Goal: Contribute content: Contribute content

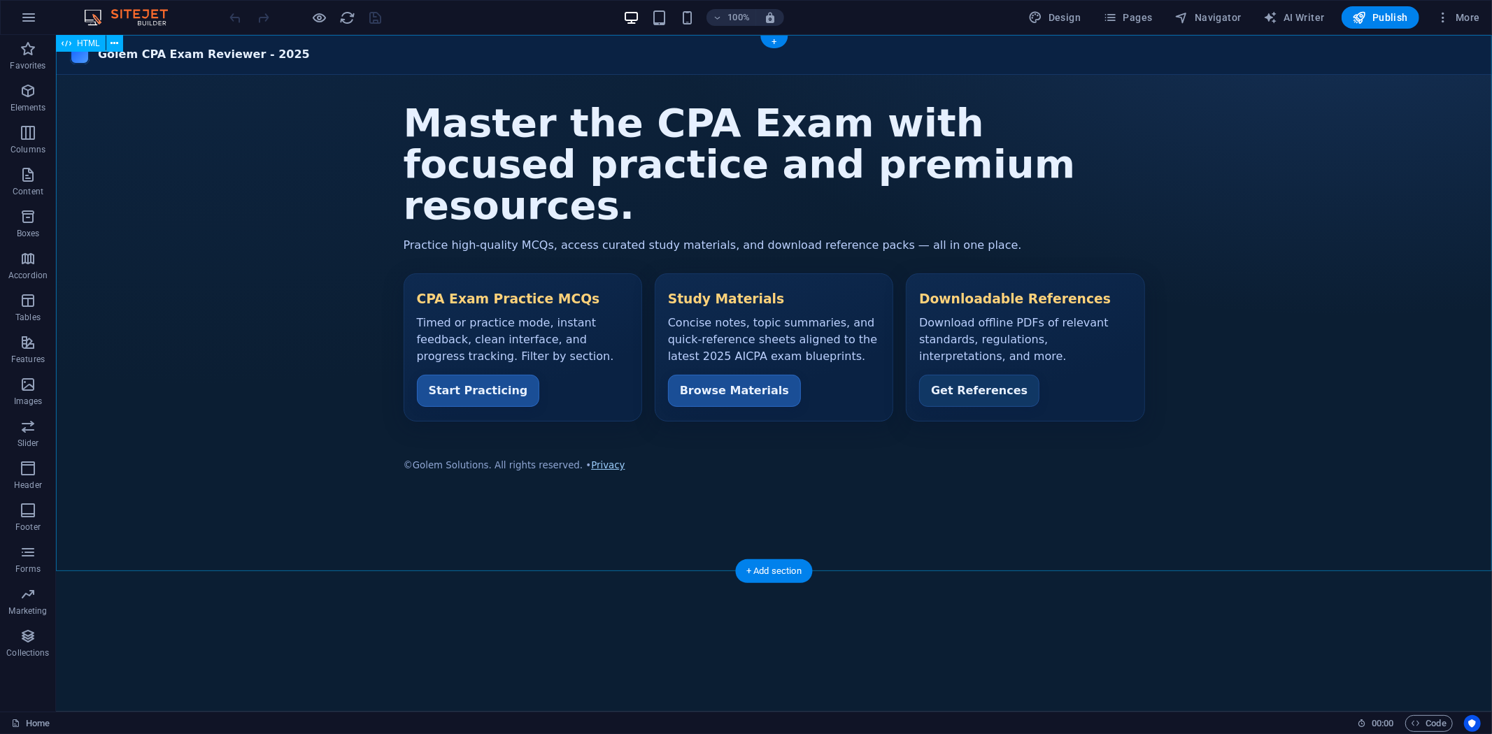
click at [736, 371] on div "Golem CPA Exam Reviewer - 2025 Golem CPA Exam Reviewer - 2025 Master the CPA Ex…" at bounding box center [773, 267] width 1436 height 466
click at [729, 371] on div "Golem CPA Exam Reviewer - 2025 Golem CPA Exam Reviewer - 2025 Master the CPA Ex…" at bounding box center [773, 267] width 1436 height 466
click at [721, 373] on div "Golem CPA Exam Reviewer - 2025 Golem CPA Exam Reviewer - 2025 Master the CPA Ex…" at bounding box center [773, 267] width 1436 height 466
click at [1446, 16] on icon "button" at bounding box center [1443, 17] width 14 height 14
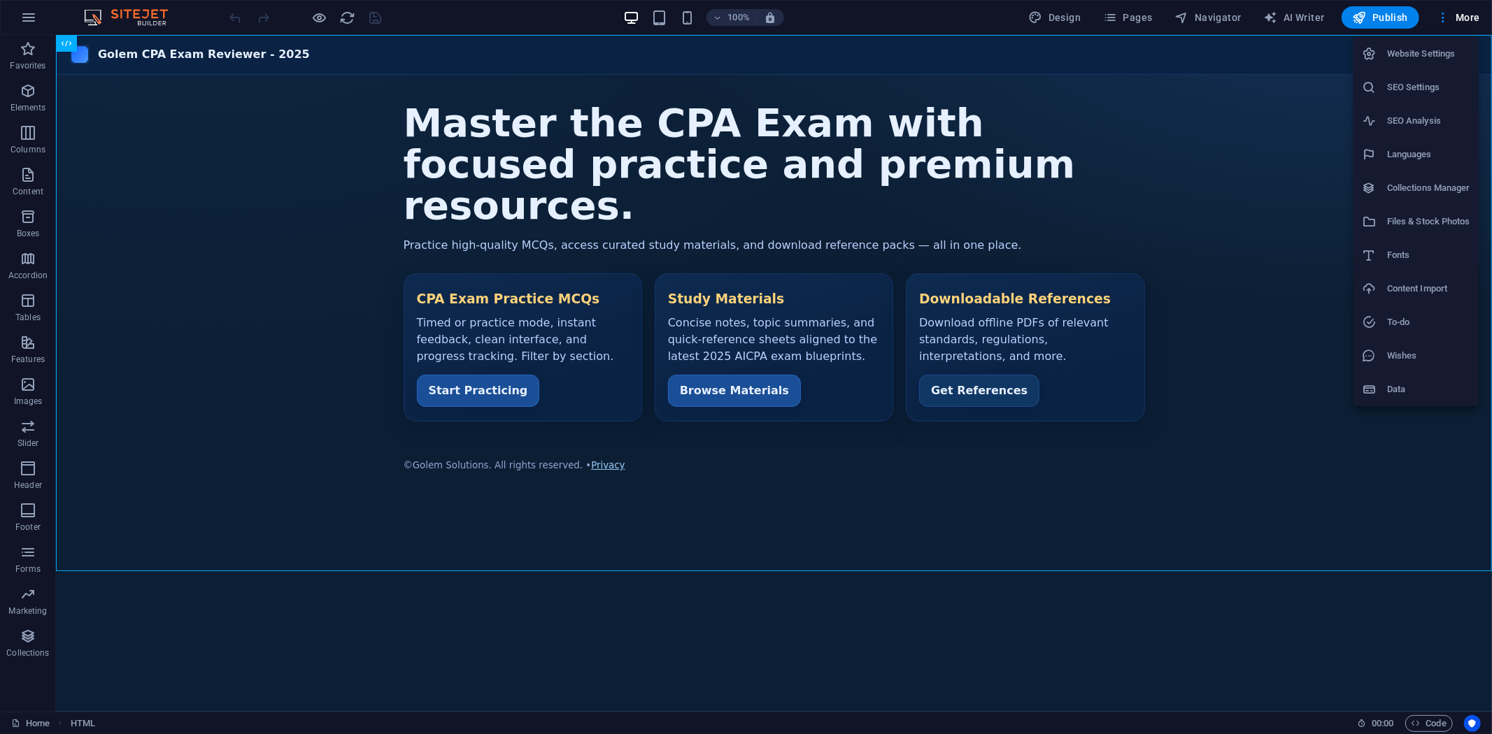
click at [1470, 18] on div at bounding box center [746, 367] width 1492 height 734
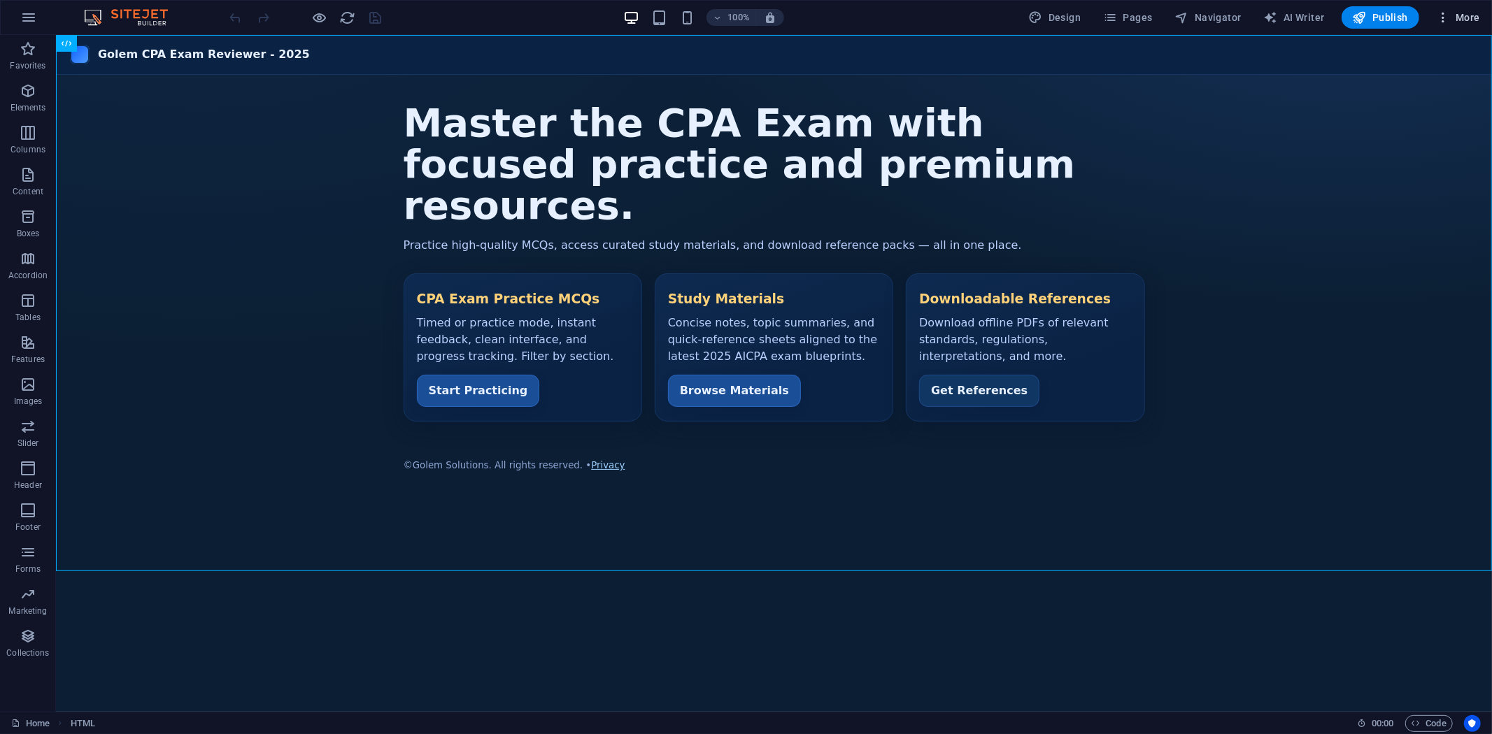
click at [1462, 18] on span "More" at bounding box center [1458, 17] width 44 height 14
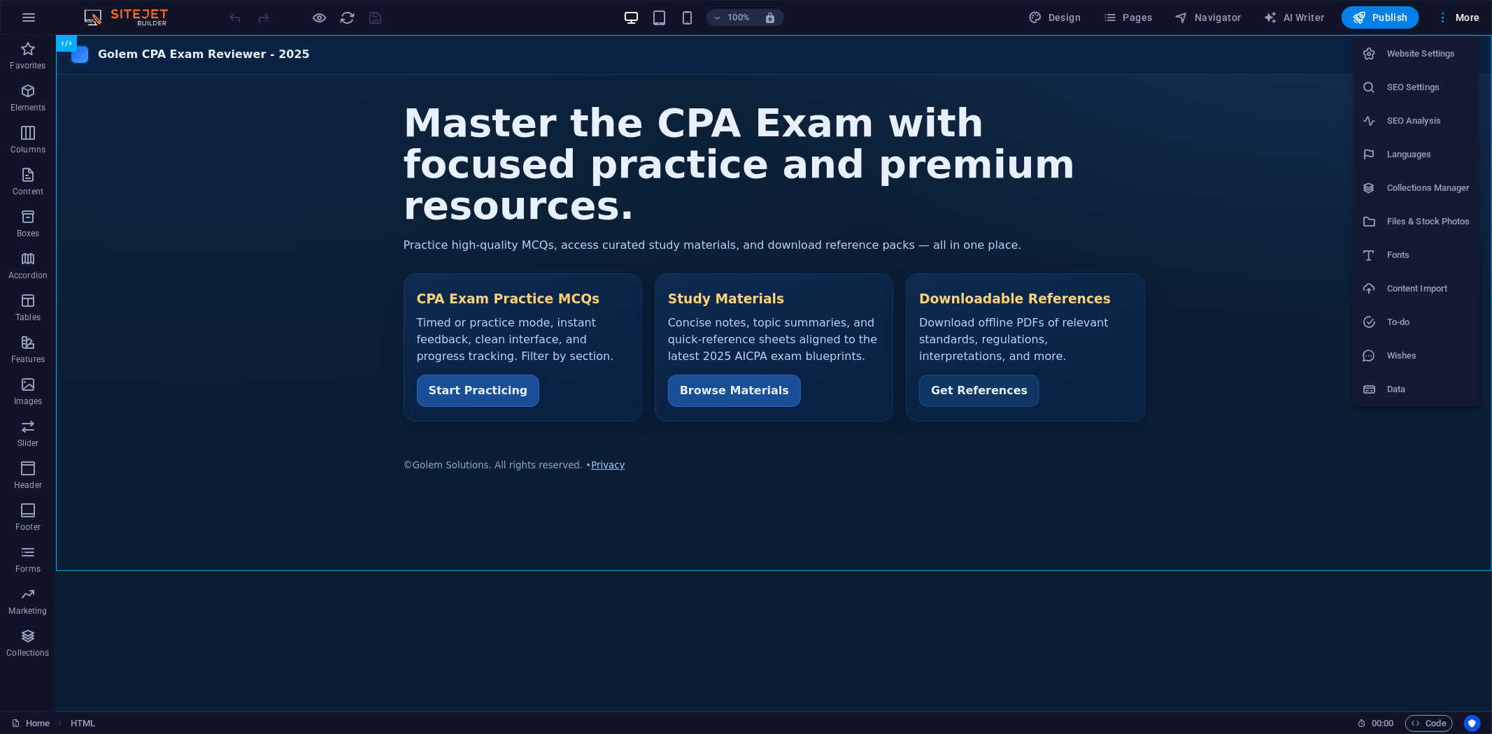
click at [738, 372] on div at bounding box center [746, 367] width 1492 height 734
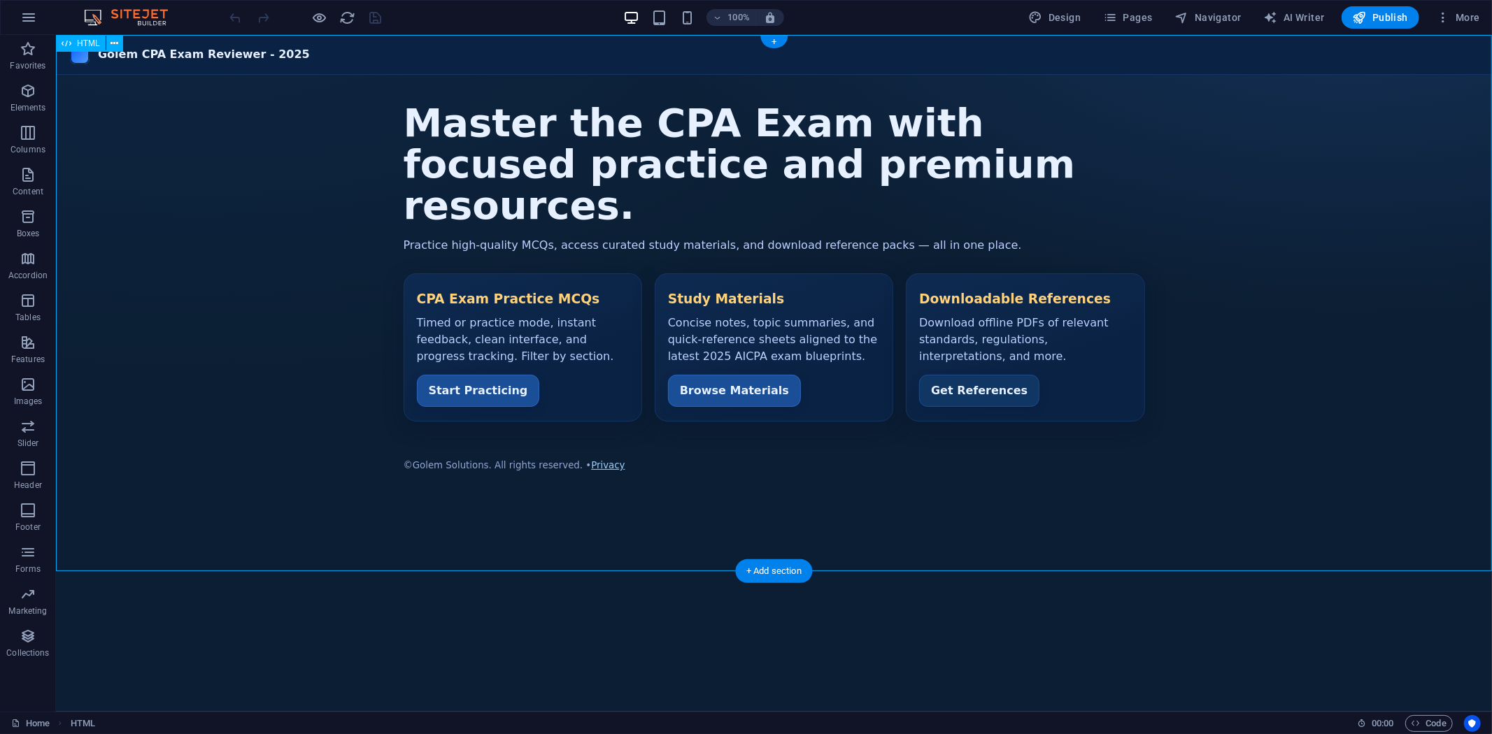
click at [738, 371] on div "Golem CPA Exam Reviewer - 2025 Golem CPA Exam Reviewer - 2025 Master the CPA Ex…" at bounding box center [773, 267] width 1436 height 466
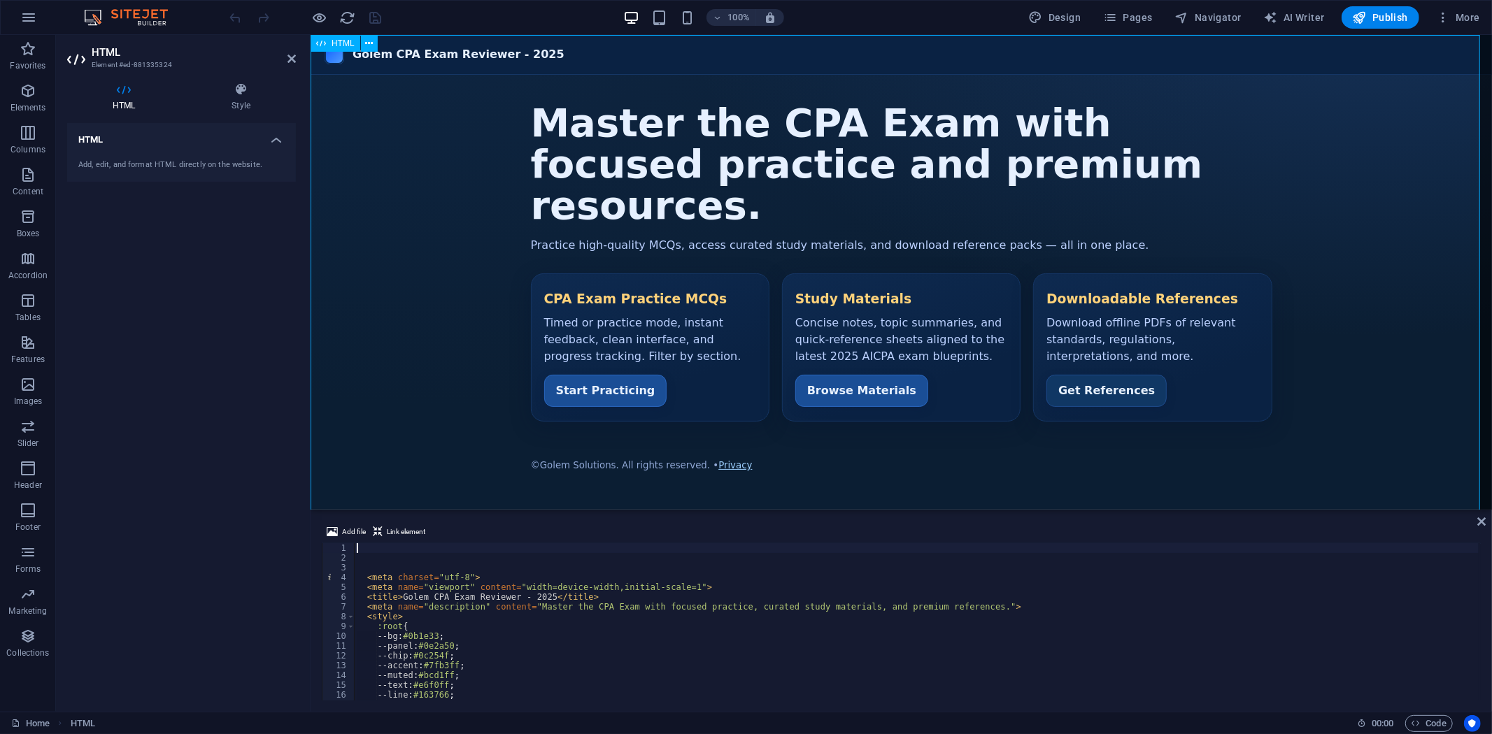
click at [835, 365] on div "Golem CPA Exam Reviewer - 2025 Golem CPA Exam Reviewer - 2025 Master the CPA Ex…" at bounding box center [900, 267] width 1181 height 466
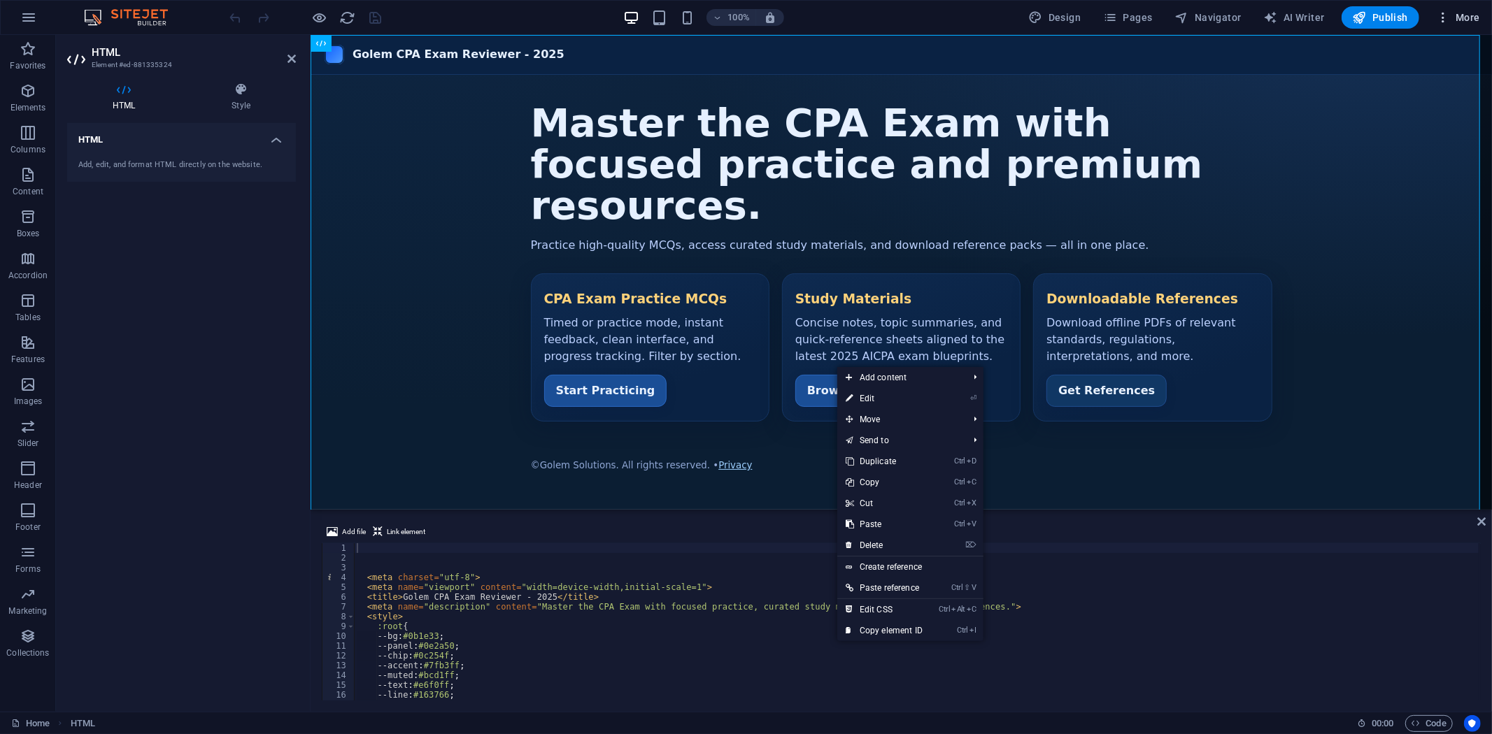
click at [1444, 17] on icon "button" at bounding box center [1443, 17] width 14 height 14
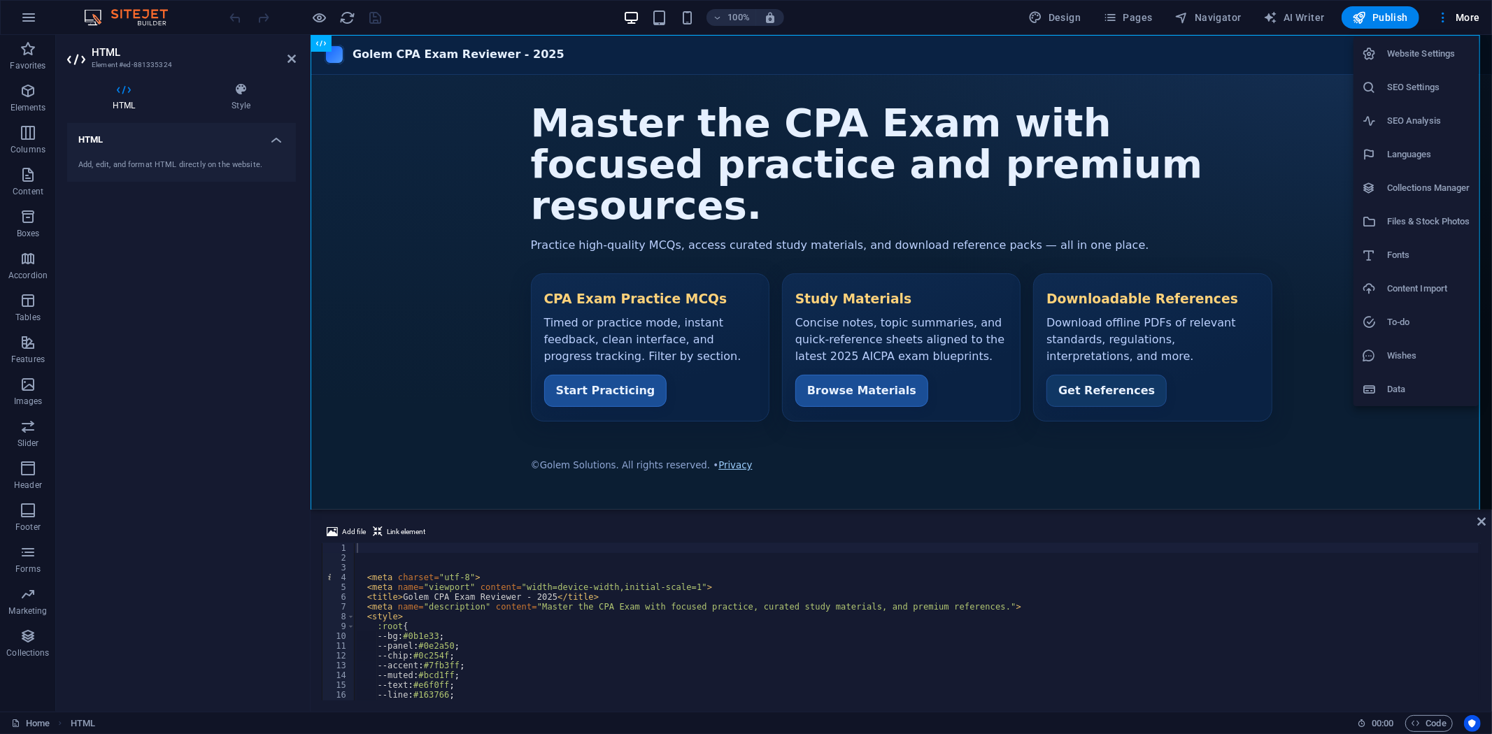
click at [1466, 20] on div at bounding box center [746, 367] width 1492 height 734
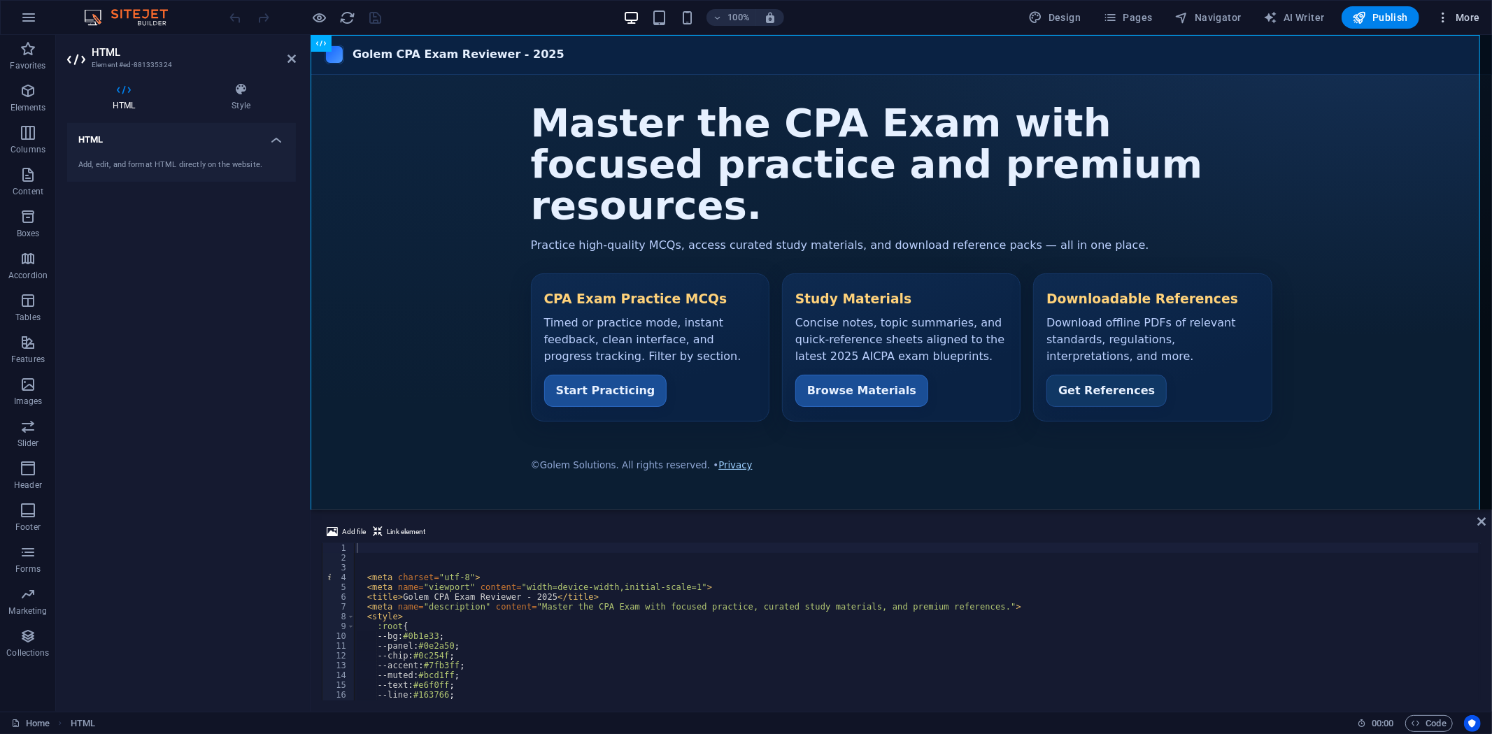
click at [1466, 17] on span "More" at bounding box center [1458, 17] width 44 height 14
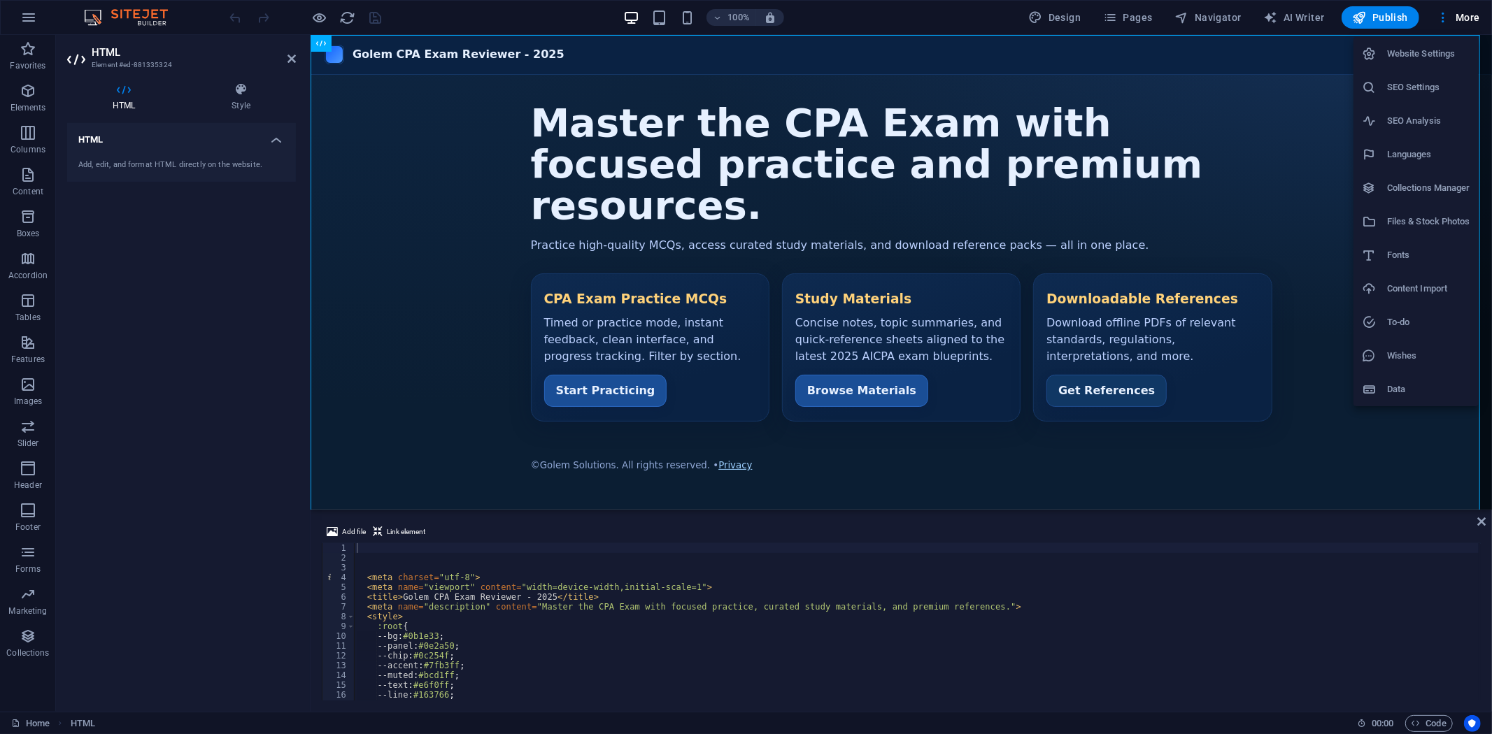
click at [1443, 16] on div at bounding box center [746, 367] width 1492 height 734
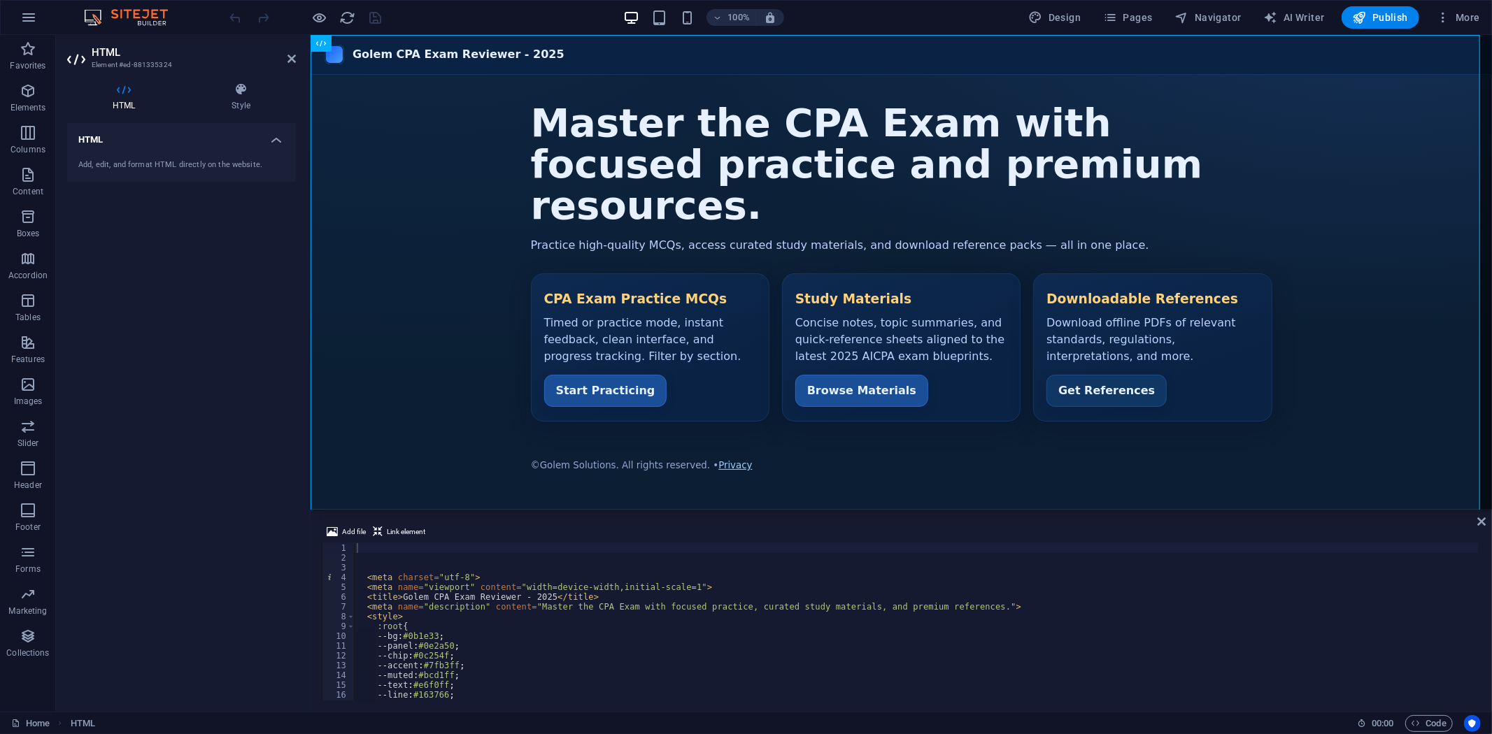
click at [1443, 16] on icon "button" at bounding box center [1443, 17] width 14 height 14
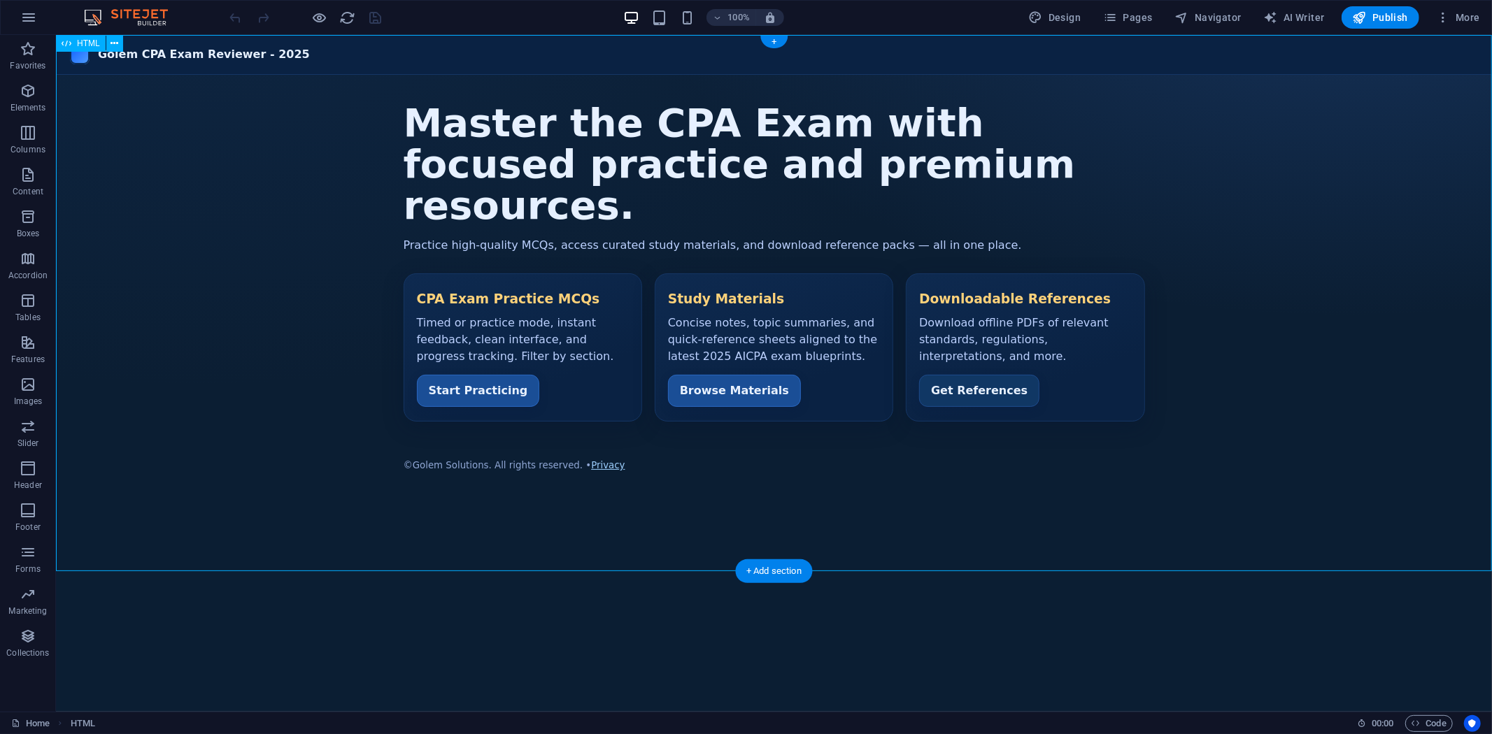
click at [742, 371] on div "Golem CPA Exam Reviewer - 2025 Golem CPA Exam Reviewer - 2025 Master the CPA Ex…" at bounding box center [773, 267] width 1436 height 466
click at [736, 375] on div "Golem CPA Exam Reviewer - 2025 Golem CPA Exam Reviewer - 2025 Master the CPA Ex…" at bounding box center [773, 267] width 1436 height 466
click at [818, 371] on div "Golem CPA Exam Reviewer - 2025 Golem CPA Exam Reviewer - 2025 Master the CPA Ex…" at bounding box center [773, 267] width 1436 height 466
click at [729, 372] on div "Golem CPA Exam Reviewer - 2025 Golem CPA Exam Reviewer - 2025 Master the CPA Ex…" at bounding box center [773, 267] width 1436 height 466
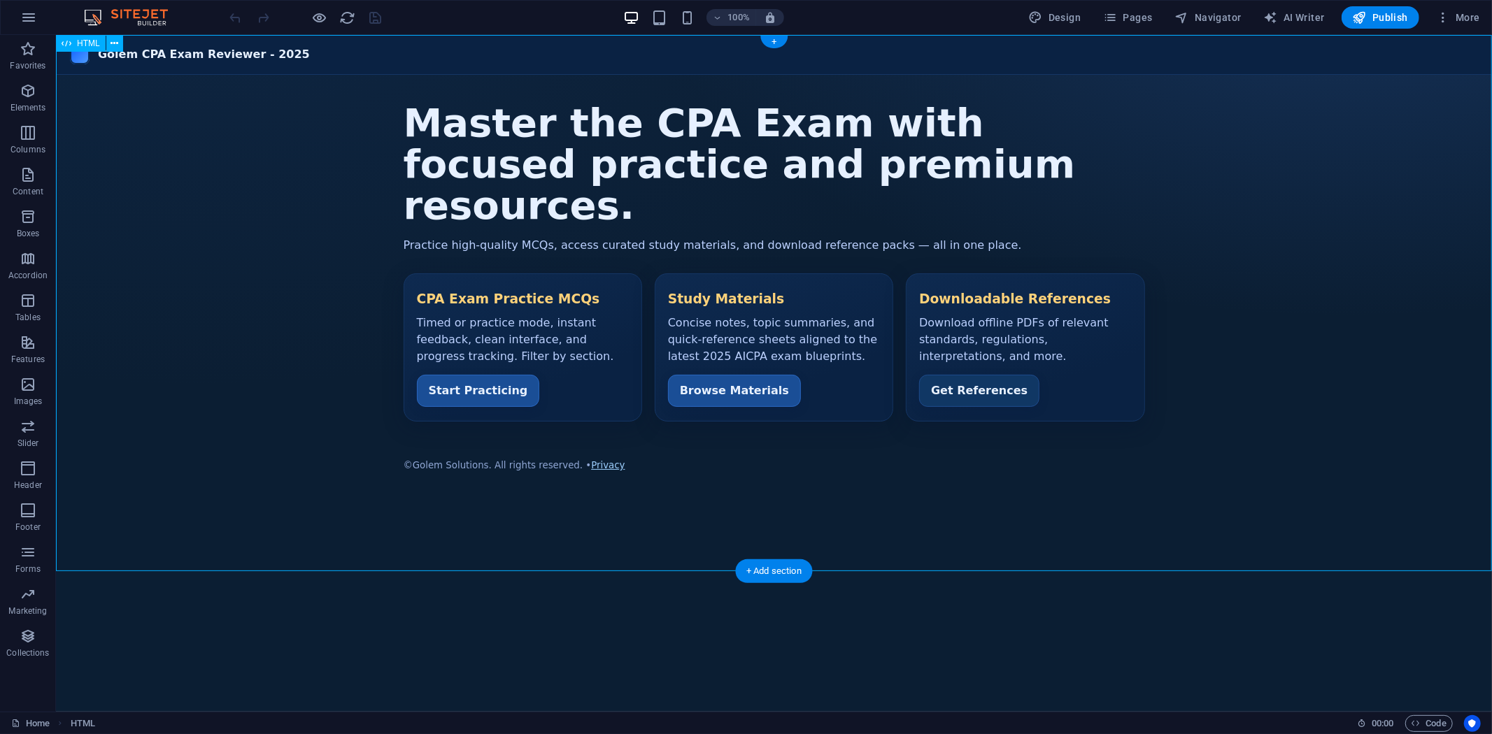
click at [729, 372] on div "Golem CPA Exam Reviewer - 2025 Golem CPA Exam Reviewer - 2025 Master the CPA Ex…" at bounding box center [773, 267] width 1436 height 466
click at [492, 417] on div "Golem CPA Exam Reviewer - 2025 Golem CPA Exam Reviewer - 2025 Master the CPA Ex…" at bounding box center [773, 267] width 1436 height 466
click at [547, 627] on body "Golem CPA Exam Reviewer - 2025 Golem CPA Exam Reviewer - 2025 Master the CPA Ex…" at bounding box center [773, 372] width 1436 height 677
click at [657, 644] on body "Golem CPA Exam Reviewer - 2025 Golem CPA Exam Reviewer - 2025 Master the CPA Ex…" at bounding box center [773, 372] width 1436 height 677
click at [720, 375] on div "Golem CPA Exam Reviewer - 2025 Golem CPA Exam Reviewer - 2025 Master the CPA Ex…" at bounding box center [773, 267] width 1436 height 466
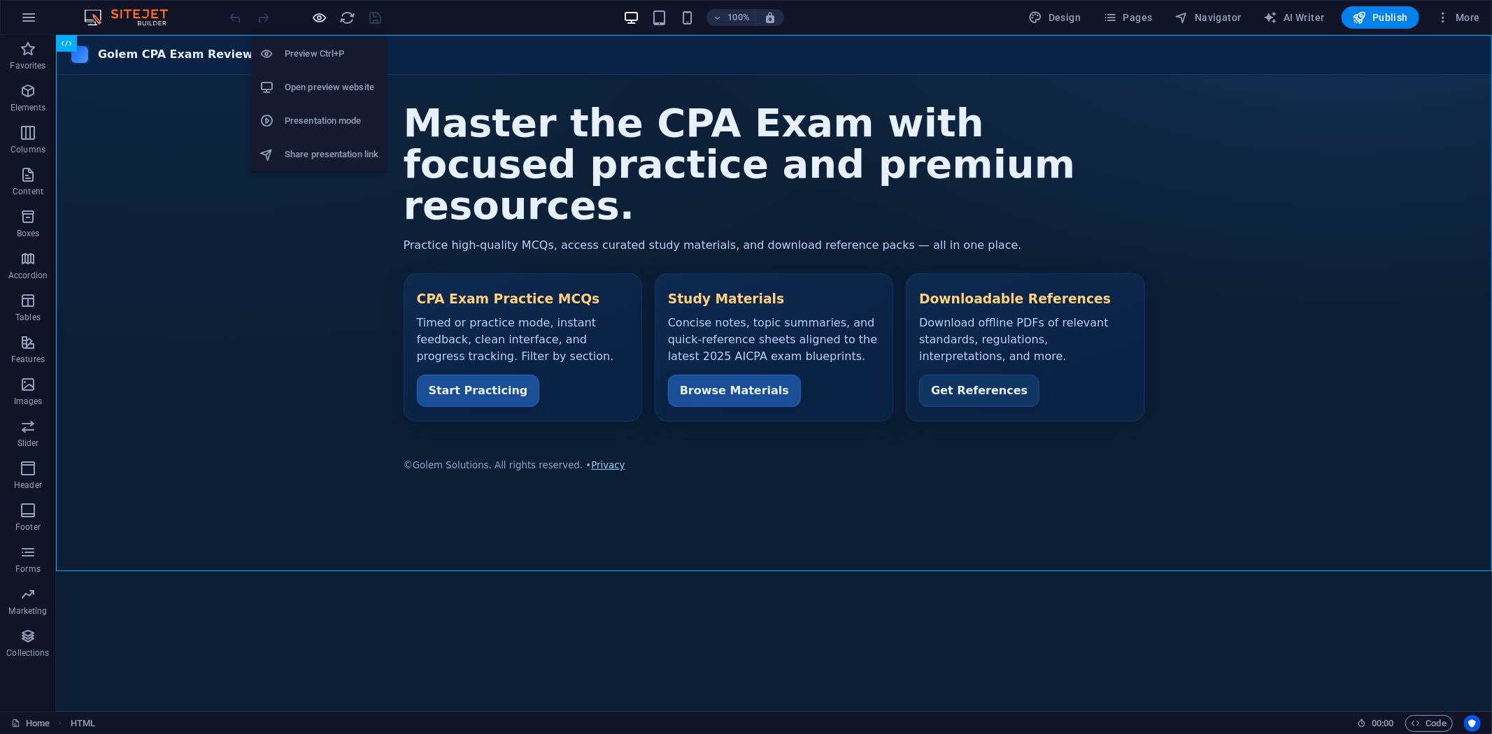
click at [326, 16] on icon "button" at bounding box center [320, 18] width 16 height 16
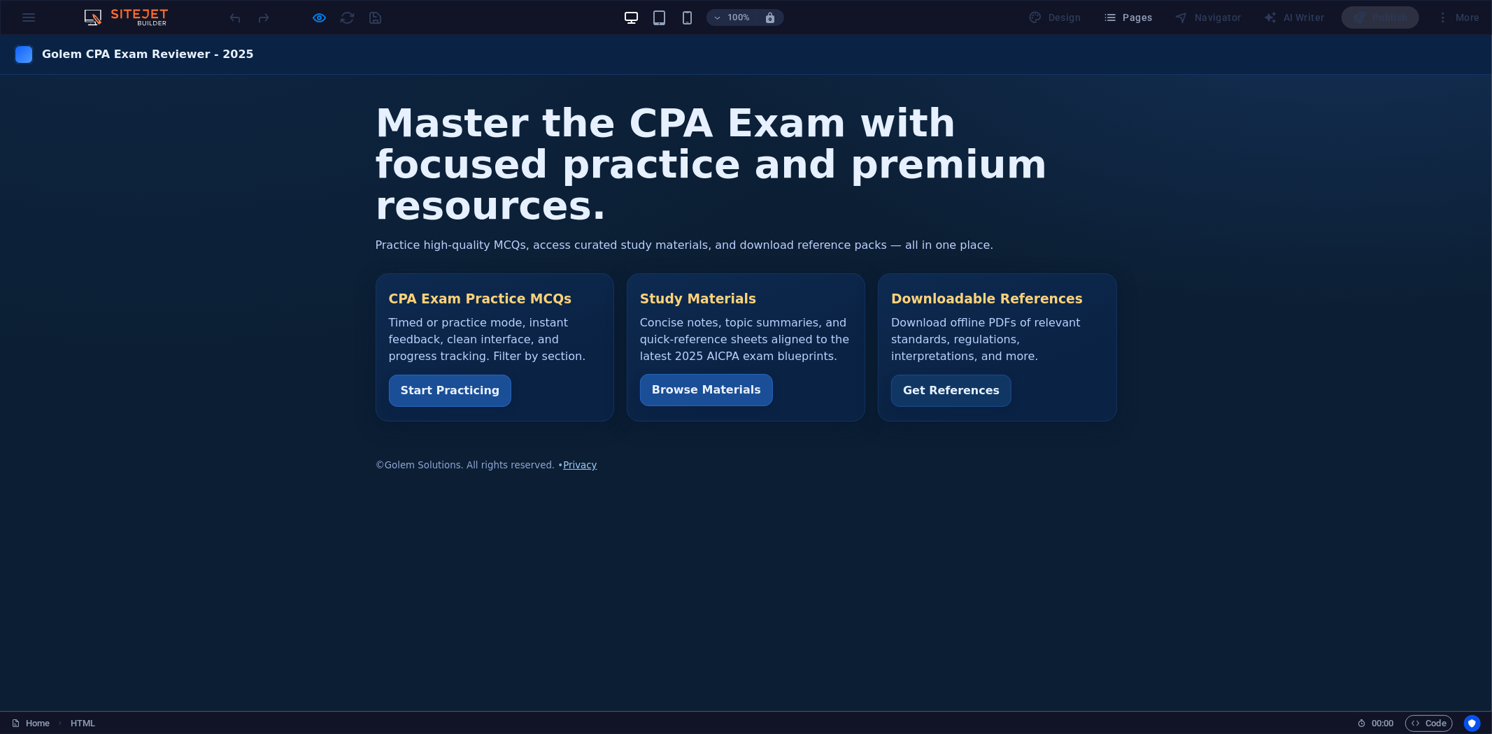
click at [690, 373] on link "Browse Materials" at bounding box center [706, 389] width 133 height 32
click at [669, 373] on link "Browse Materials" at bounding box center [706, 389] width 133 height 32
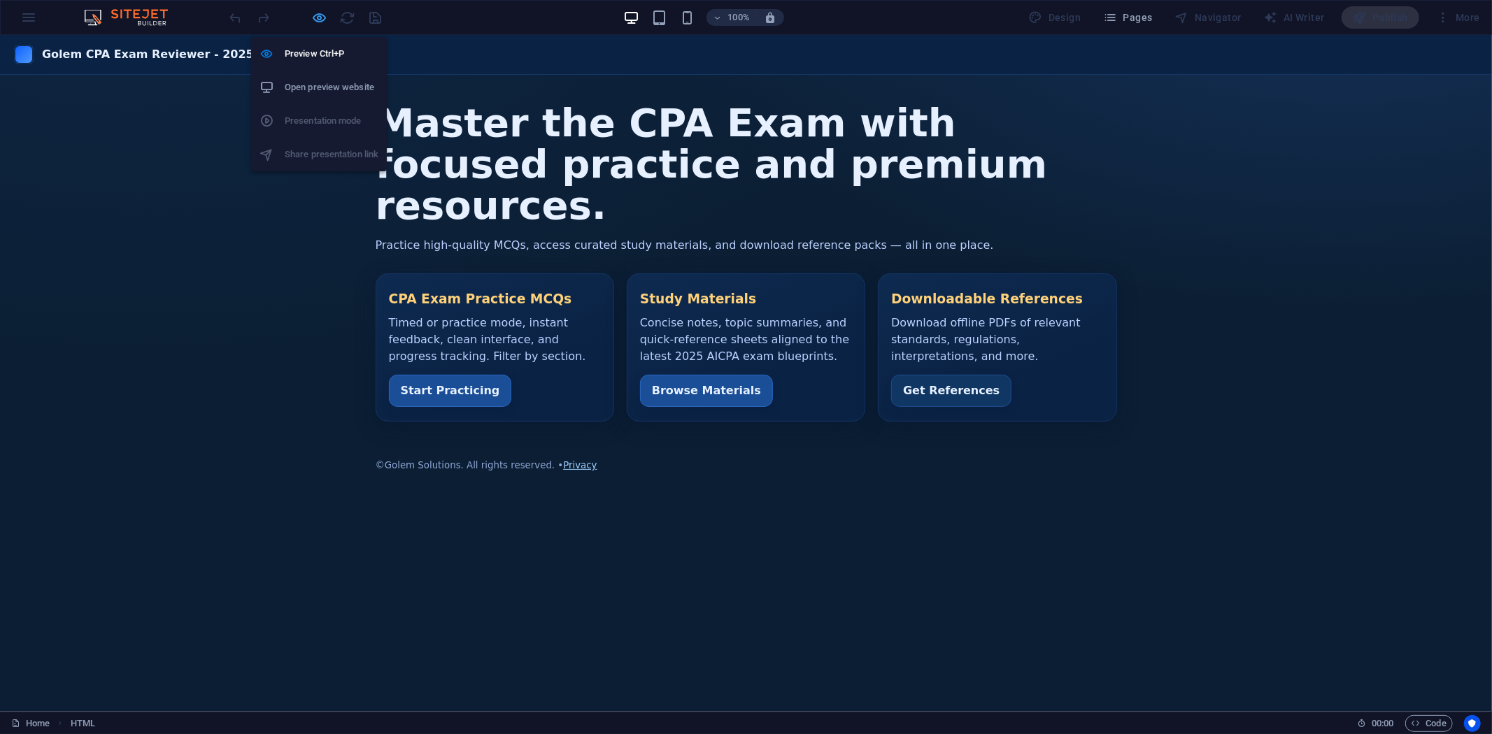
click at [323, 15] on icon "button" at bounding box center [320, 18] width 16 height 16
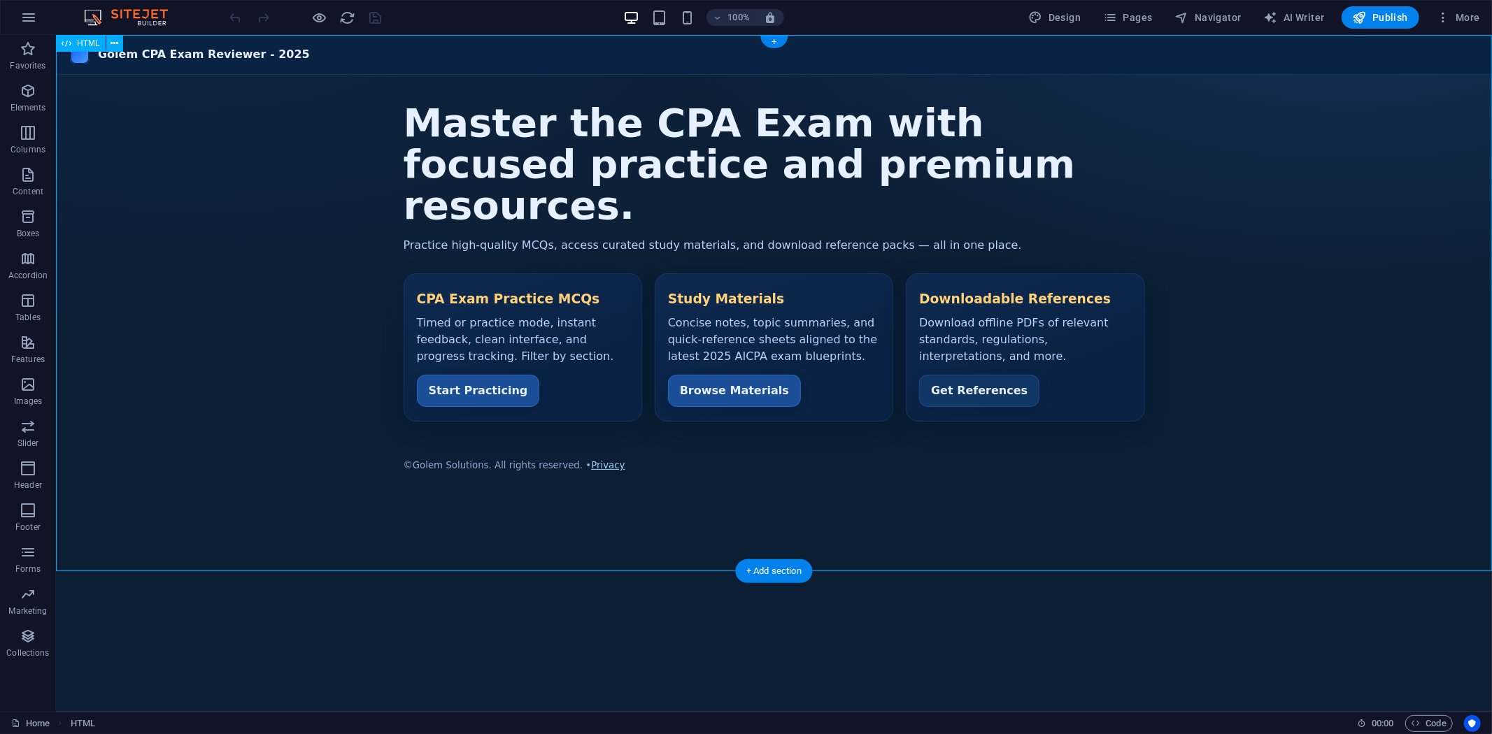
click at [745, 375] on div "Golem CPA Exam Reviewer - 2025 Golem CPA Exam Reviewer - 2025 Master the CPA Ex…" at bounding box center [773, 267] width 1436 height 466
click at [745, 371] on div "Golem CPA Exam Reviewer - 2025 Golem CPA Exam Reviewer - 2025 Master the CPA Ex…" at bounding box center [773, 267] width 1436 height 466
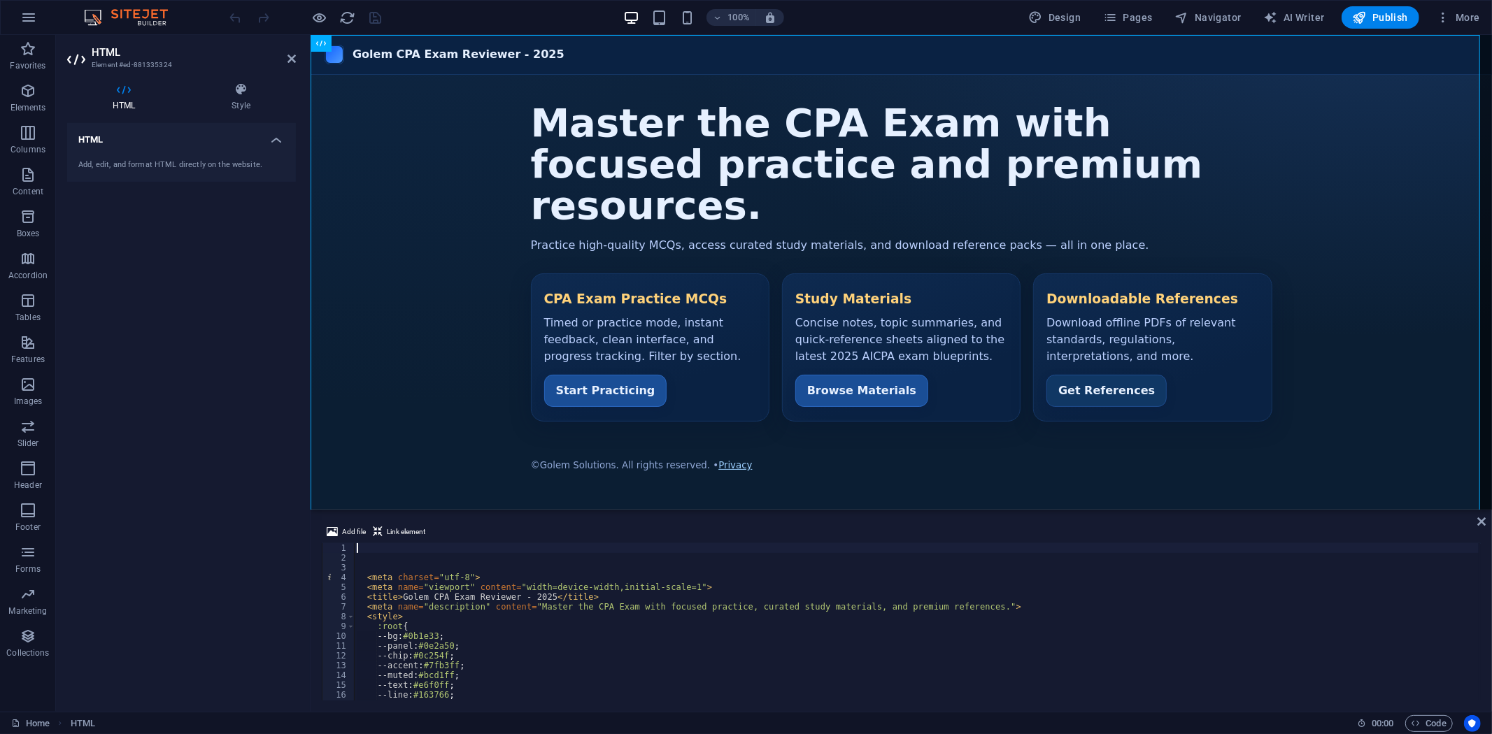
click at [596, 655] on div "< meta charset = "utf-8" > < meta name = "viewport" content = "width=device-wid…" at bounding box center [916, 631] width 1125 height 177
type textarea "--chip:#0c254f;"
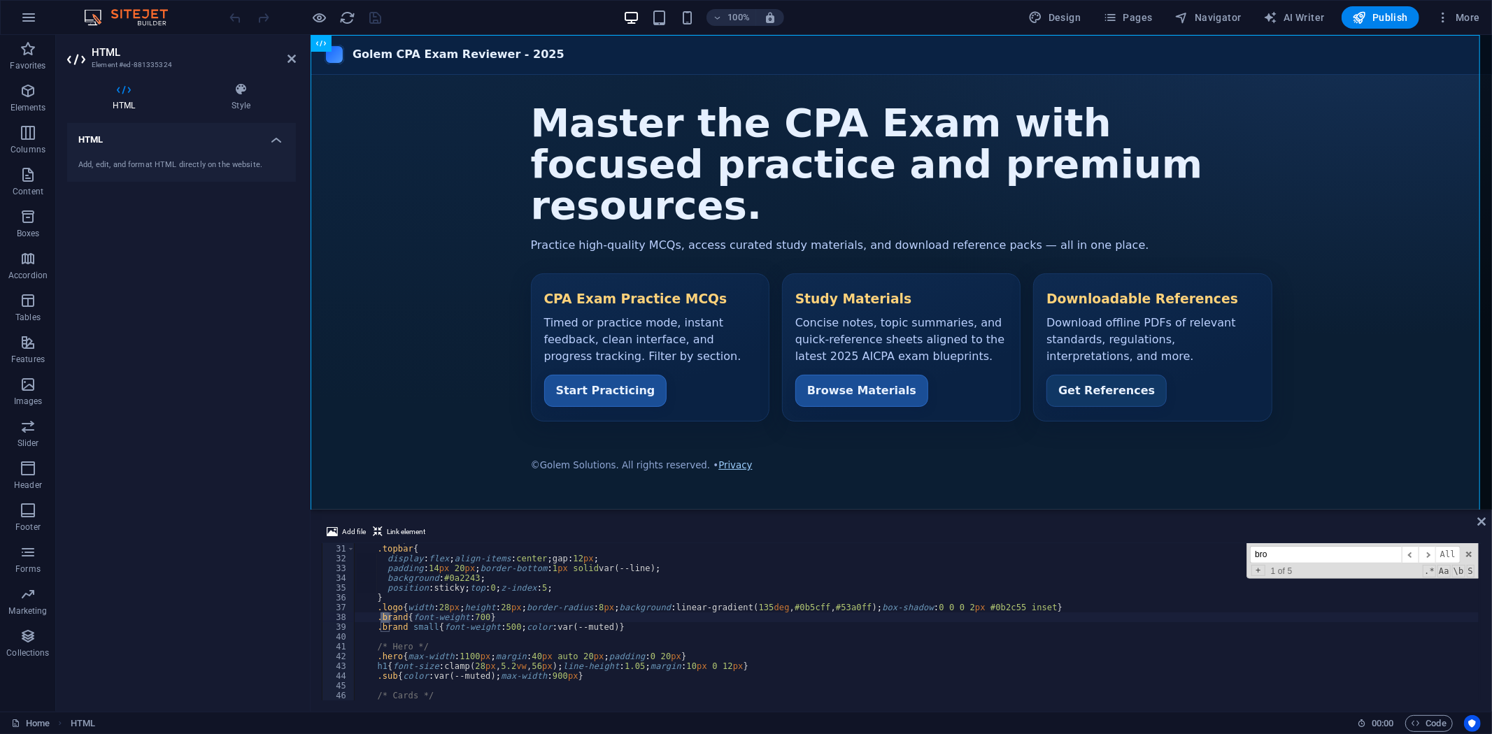
scroll to position [861, 0]
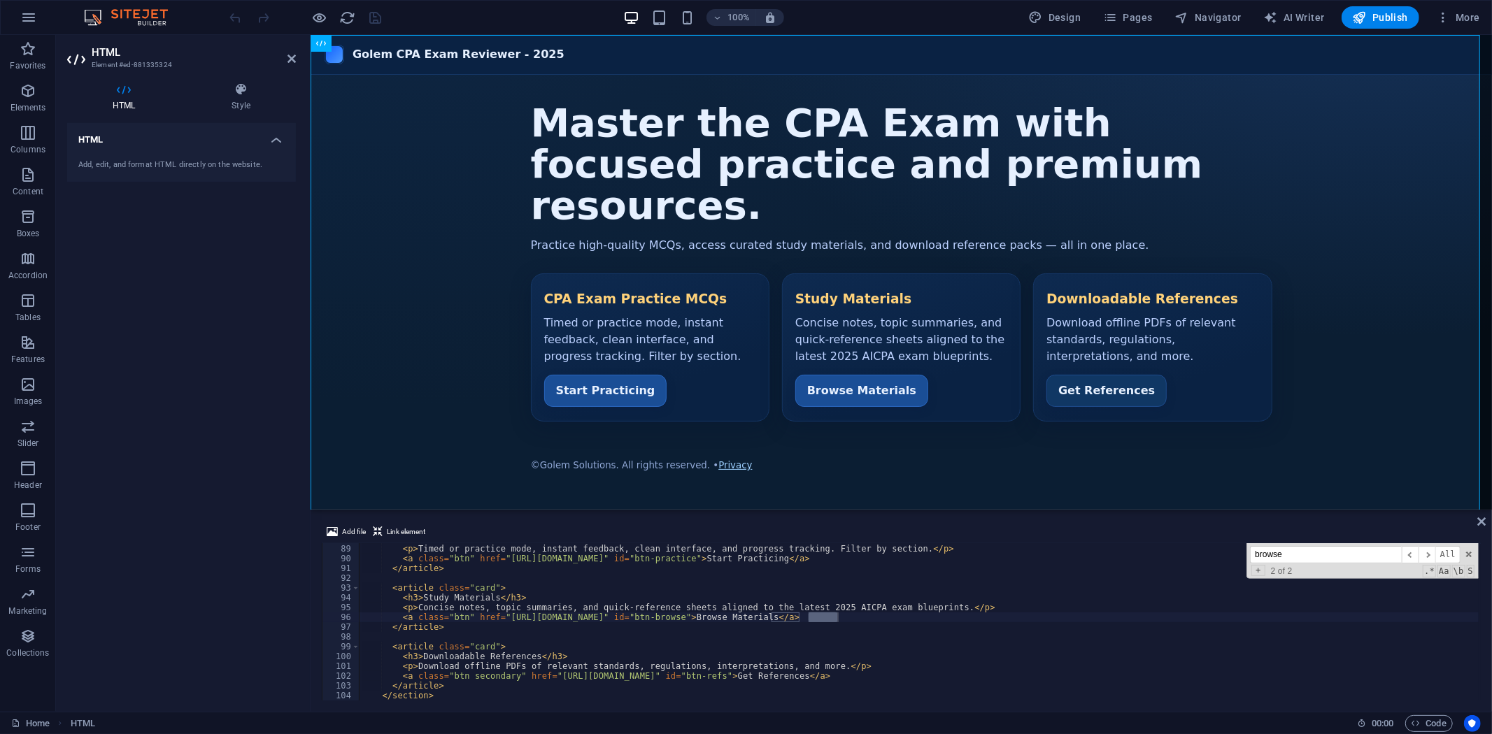
type input "browse"
click at [650, 616] on div "< h3 > CPA Exam Practice MCQs </ h3 > < p > Timed or practice mode, instant fee…" at bounding box center [919, 622] width 1120 height 177
paste textarea "https://cpalectures-c1d1e.web.app/"
drag, startPoint x: 647, startPoint y: 615, endPoint x: 501, endPoint y: 620, distance: 146.2
click at [501, 620] on div "< h3 > CPA Exam Practice MCQs </ h3 > < p > Timed or practice mode, instant fee…" at bounding box center [919, 622] width 1120 height 177
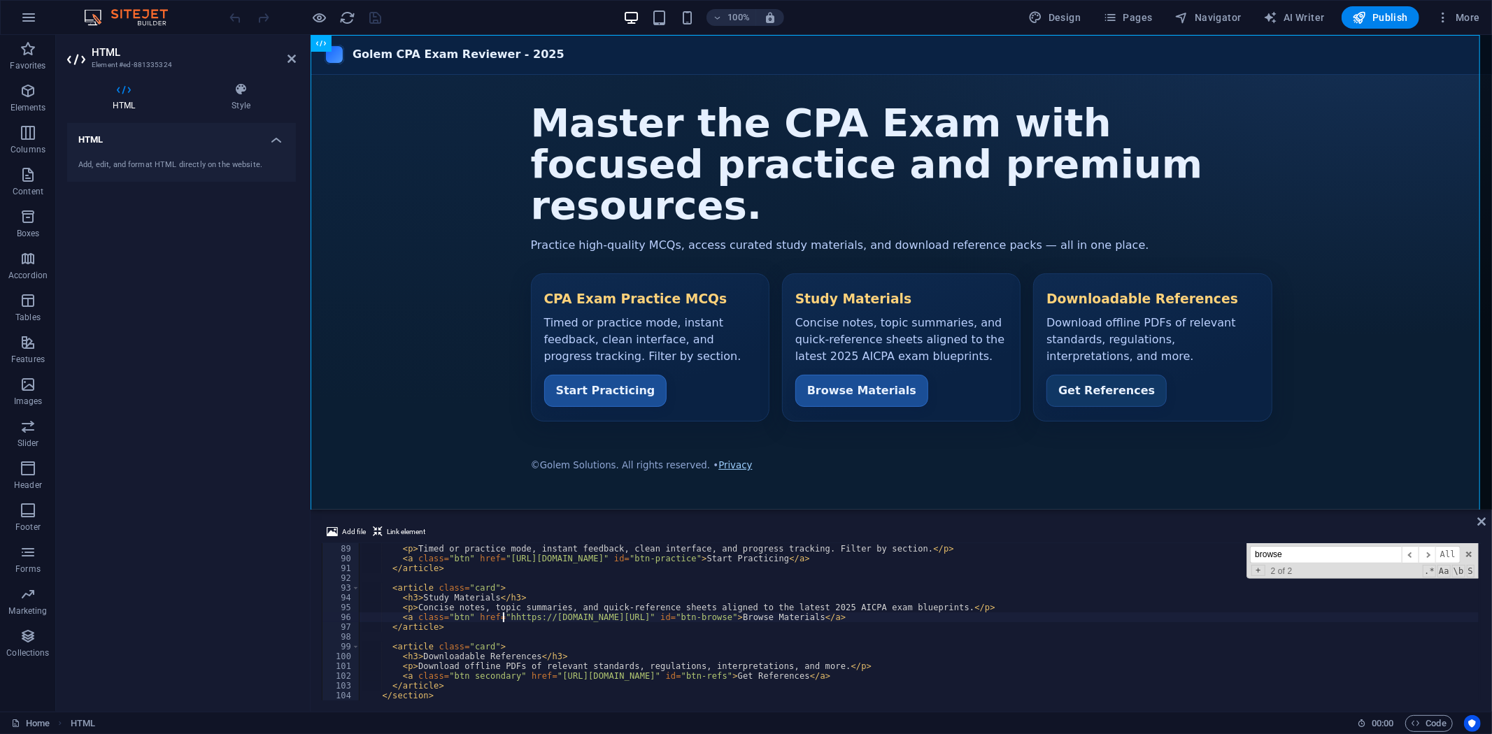
type textarea "<a class="btn" href="https://cpalectures-c1d1e.web.app/" id="btn-browse">Browse…"
click at [376, 14] on icon "save" at bounding box center [376, 18] width 16 height 16
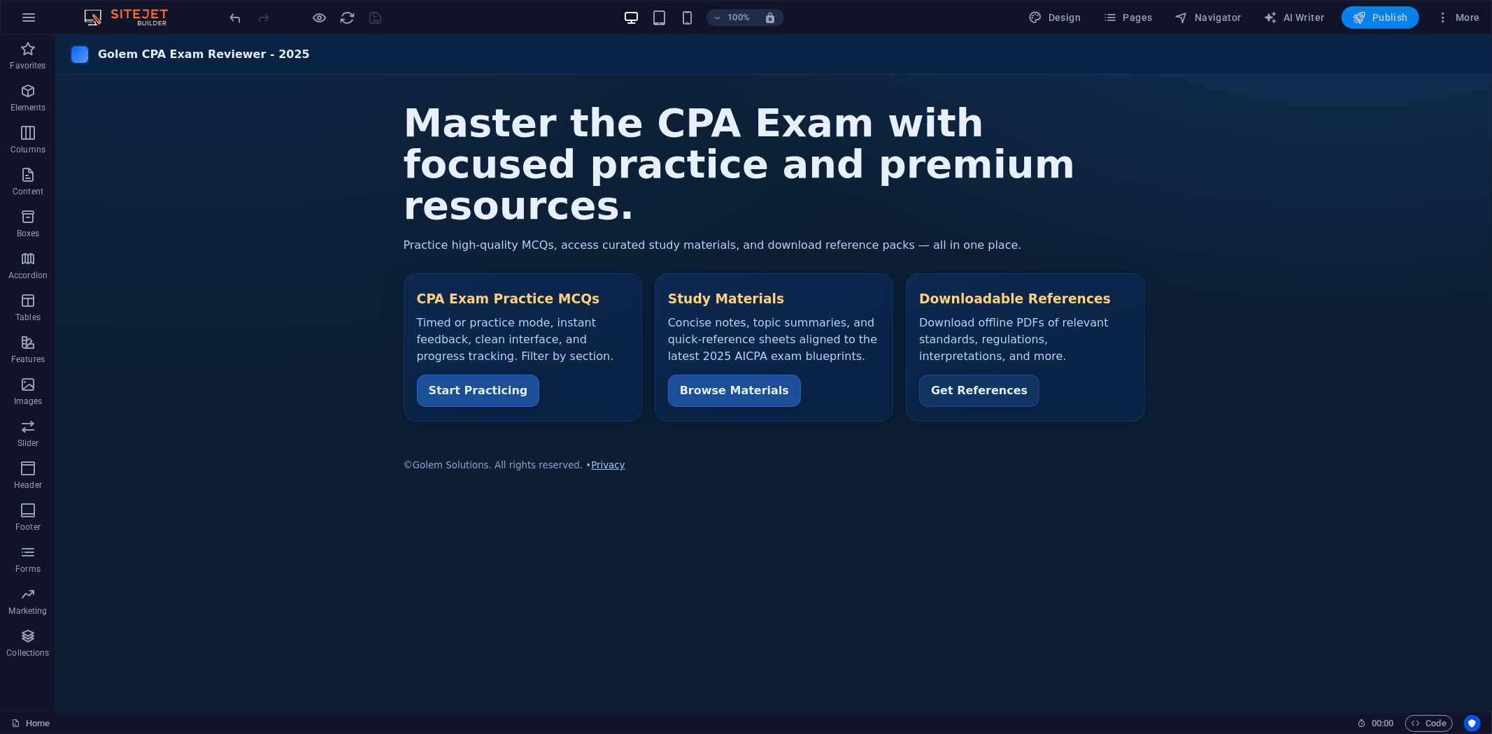
click at [1389, 16] on span "Publish" at bounding box center [1379, 17] width 55 height 14
click at [728, 373] on div "Golem CPA Exam Reviewer - 2025 Golem CPA Exam Reviewer - 2025 Master the CPA Ex…" at bounding box center [773, 267] width 1436 height 466
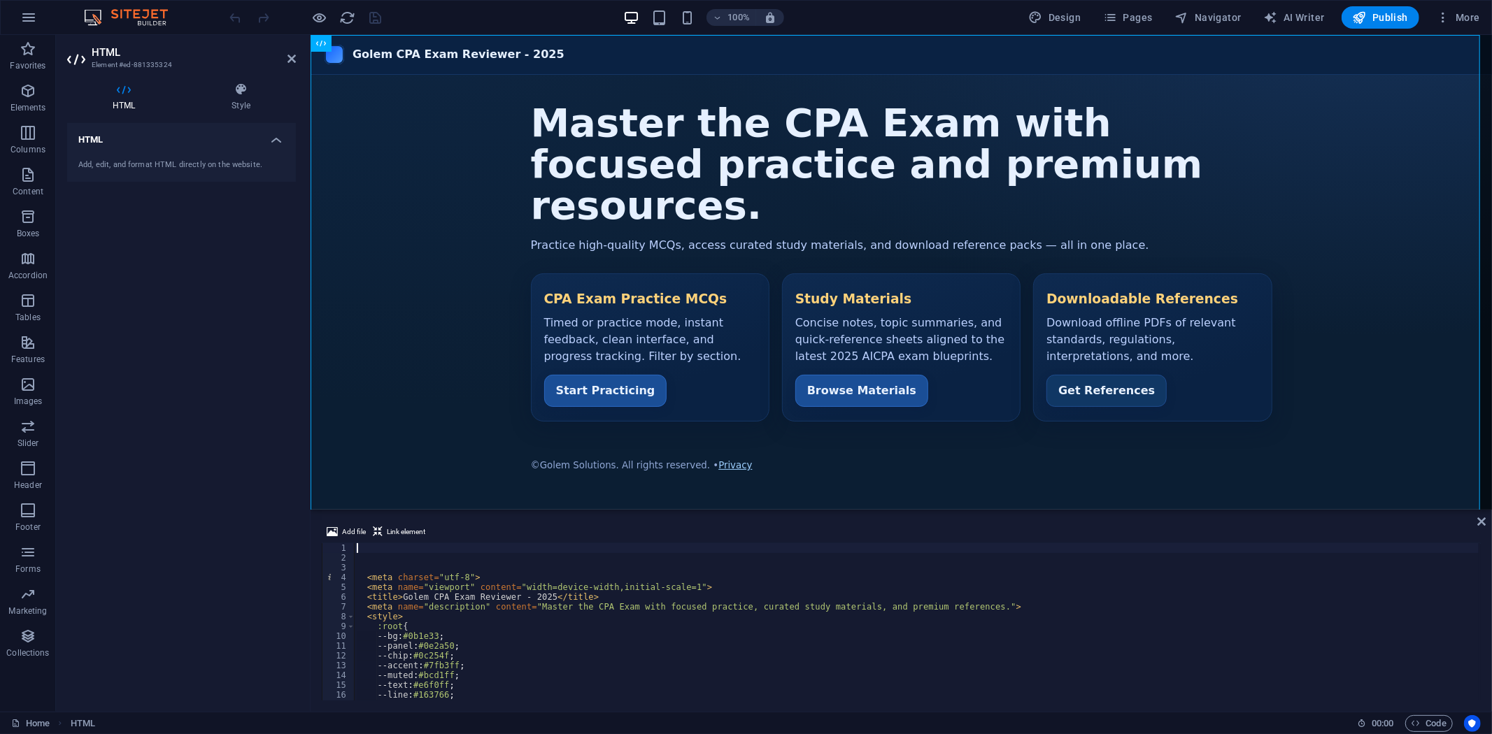
click at [648, 643] on div "< meta charset = "utf-8" > < meta name = "viewport" content = "width=device-wid…" at bounding box center [916, 631] width 1125 height 177
type textarea "--panel:#0e2a50;"
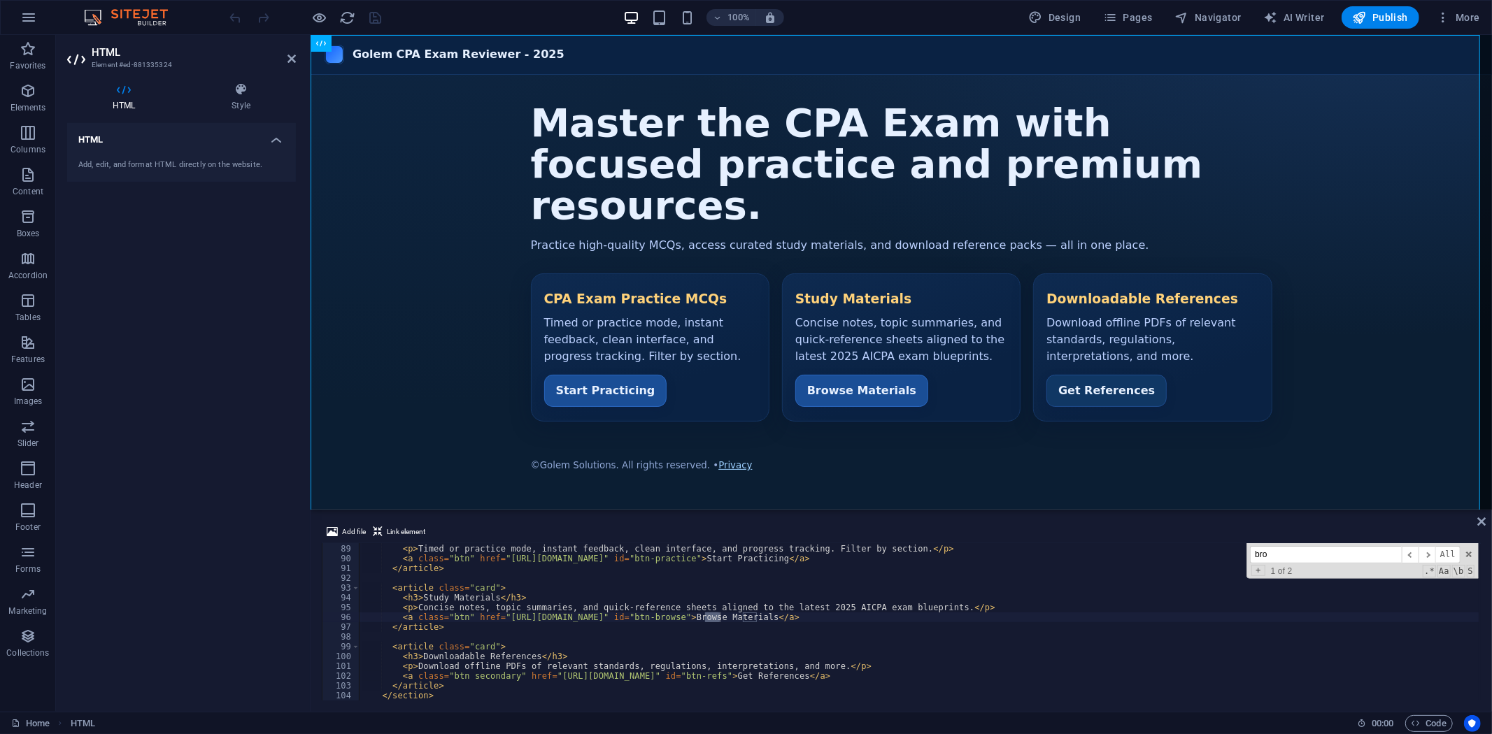
scroll to position [861, 0]
type input "browse"
click at [655, 617] on div "< h3 > CPA Exam Practice MCQs </ h3 > < p > Timed or practice mode, instant fee…" at bounding box center [919, 622] width 1120 height 177
paste textarea "study/index.html"
type textarea "<a class="btn" href="https://cpalectures-c1d1e.web.app/study/index.html" id="bt…"
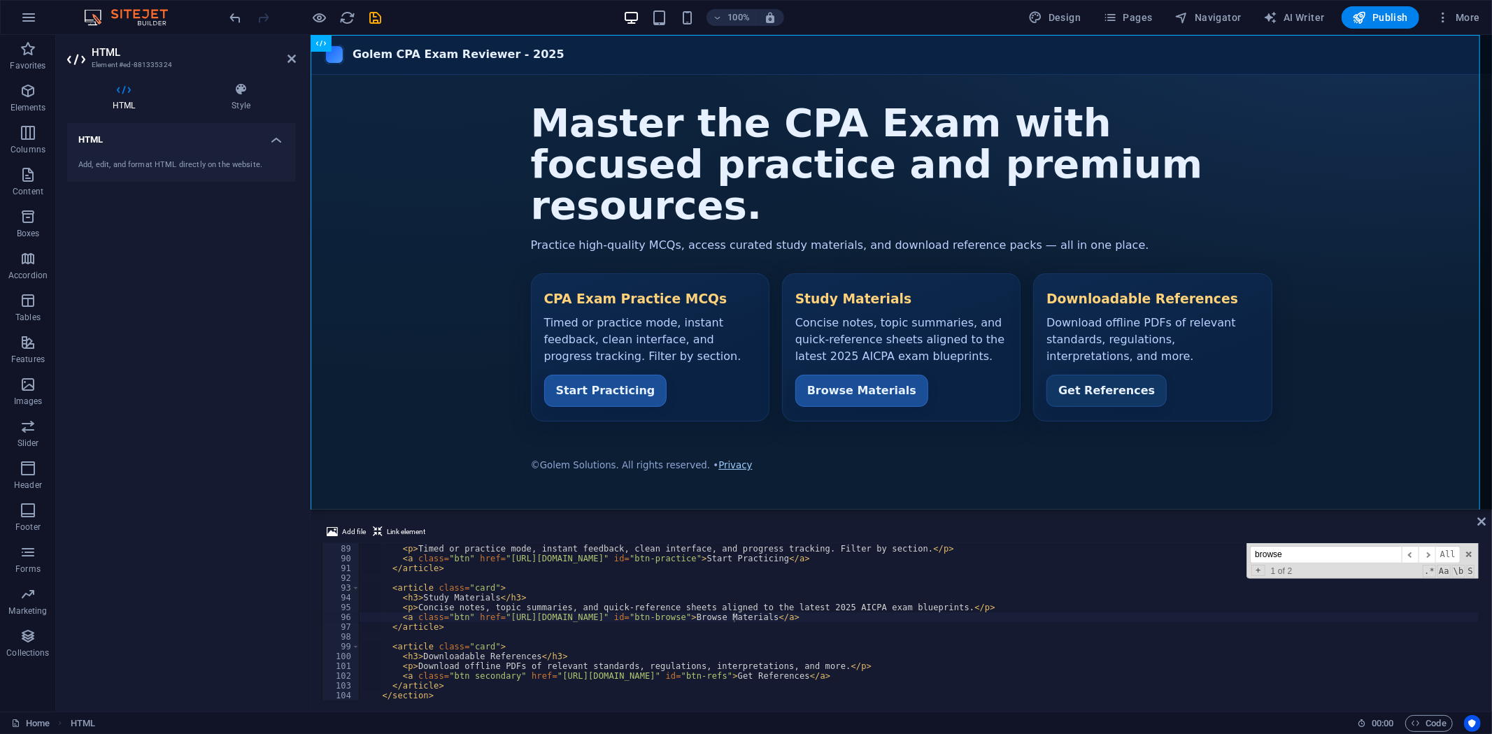
click at [467, 16] on div "100% Design Pages Navigator AI Writer Publish More" at bounding box center [856, 17] width 1258 height 22
click at [373, 22] on icon "save" at bounding box center [376, 18] width 16 height 16
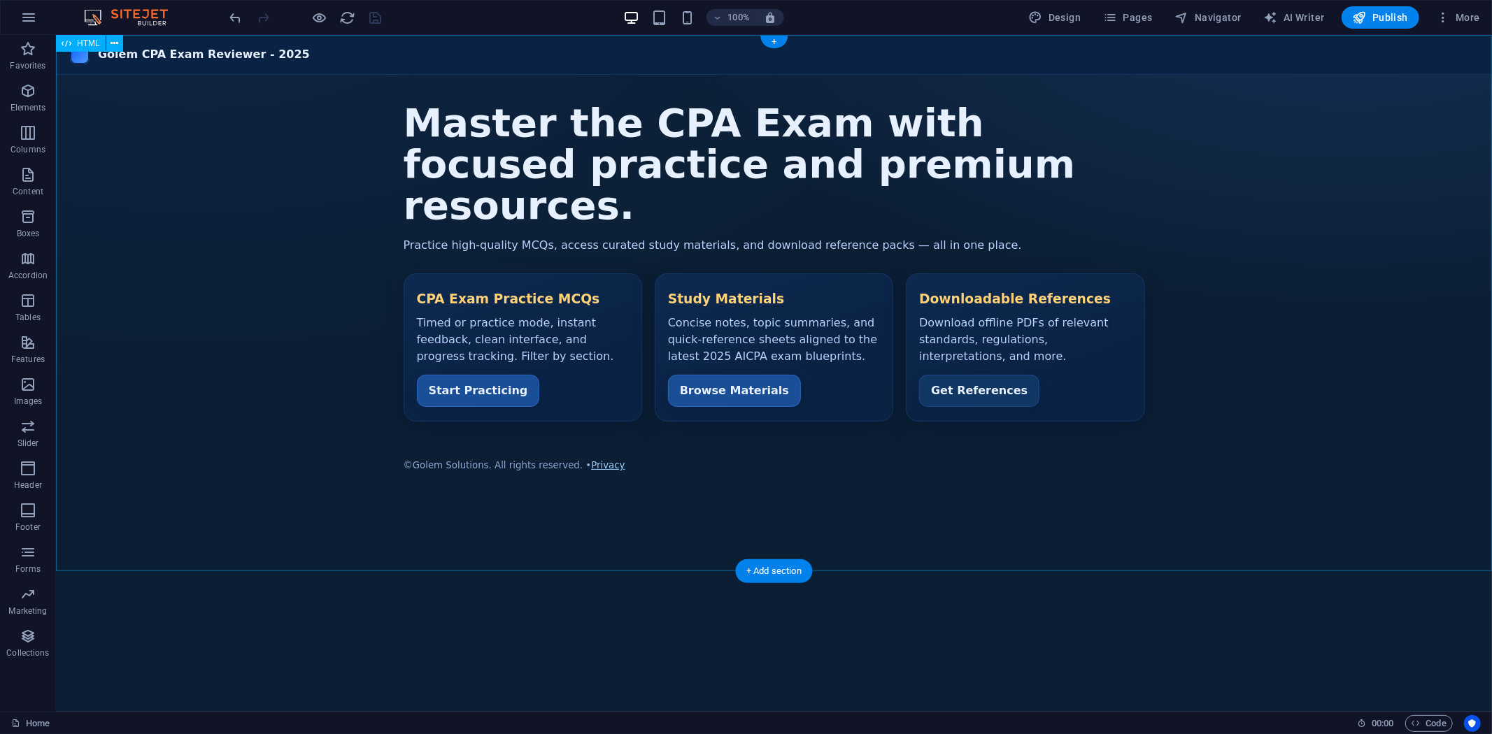
click at [720, 371] on div "Golem CPA Exam Reviewer - 2025 Golem CPA Exam Reviewer - 2025 Master the CPA Ex…" at bounding box center [773, 267] width 1436 height 466
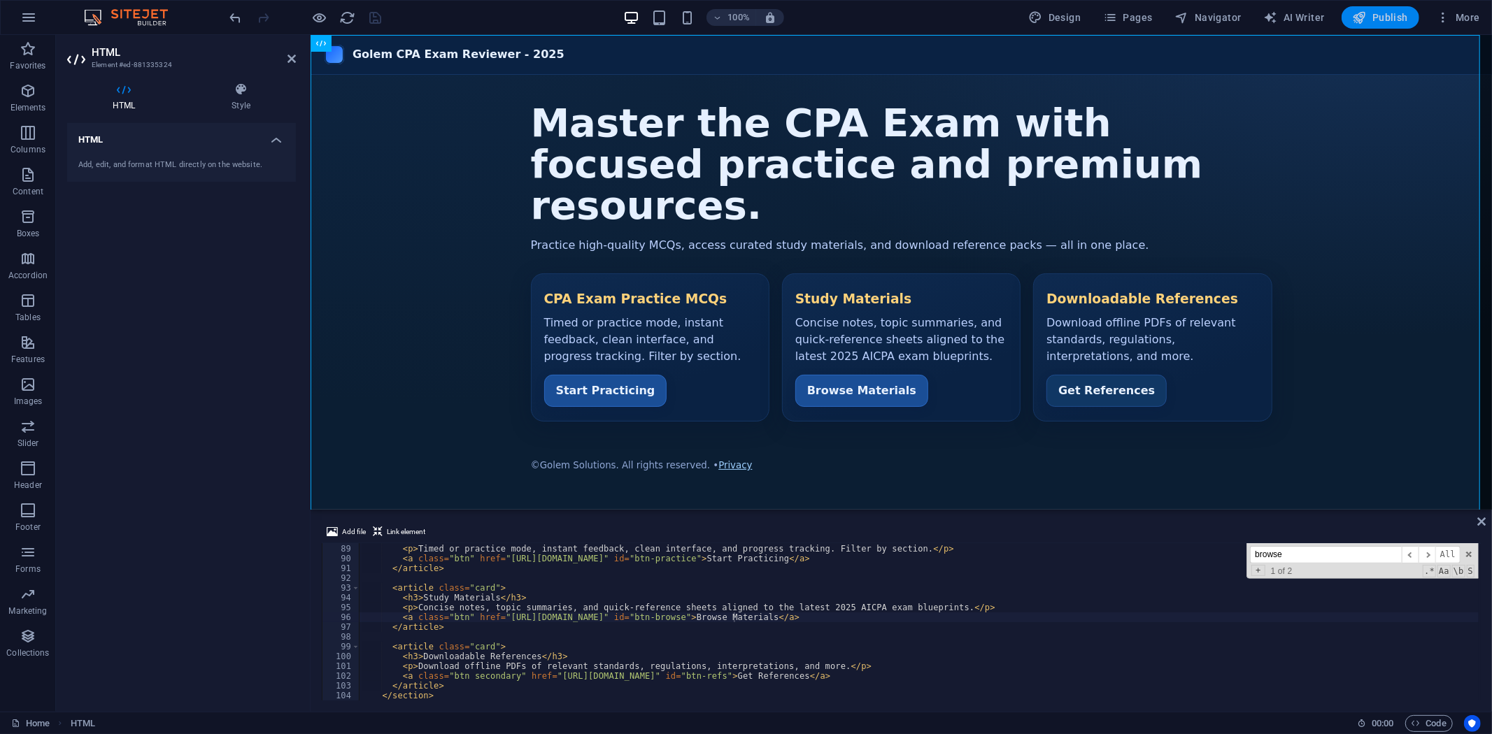
click at [1385, 17] on span "Publish" at bounding box center [1379, 17] width 55 height 14
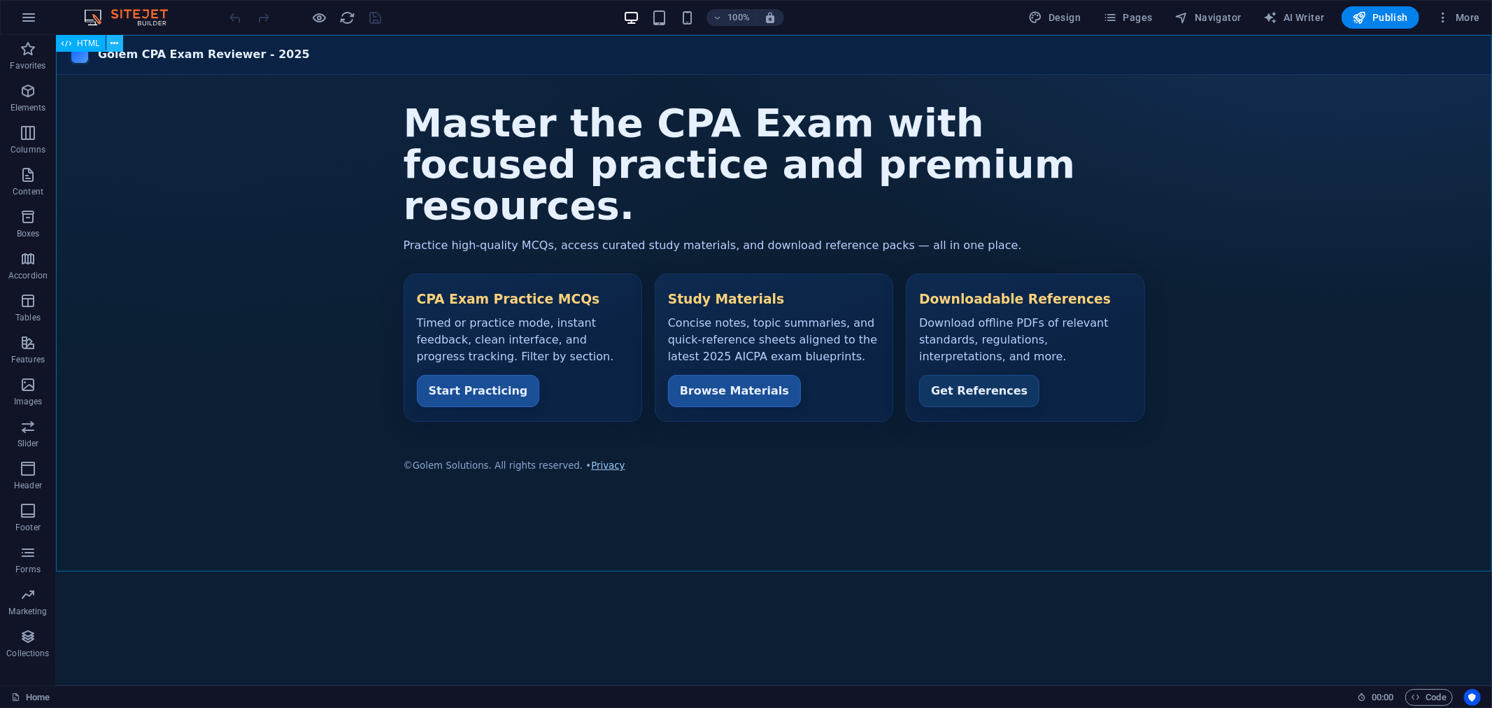
click at [119, 43] on button at bounding box center [114, 43] width 17 height 17
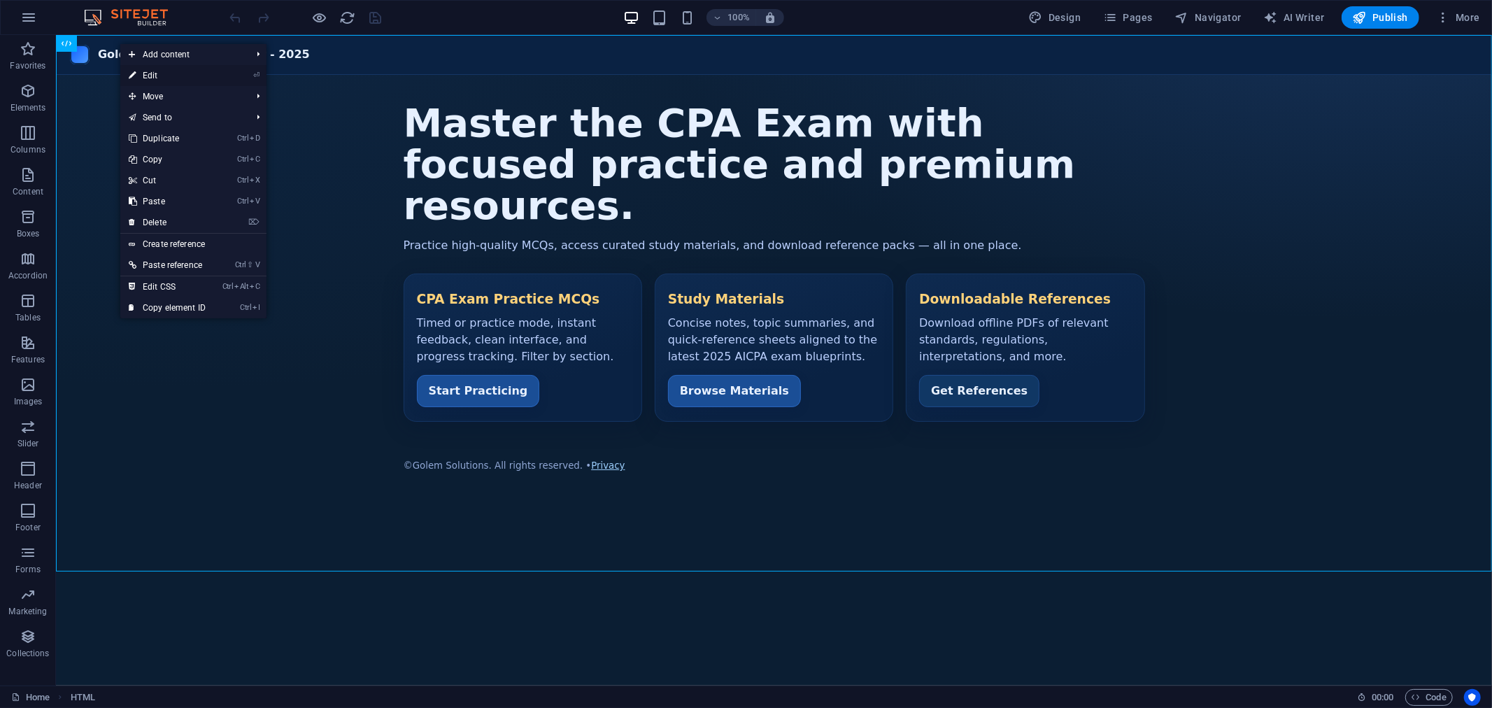
click at [137, 71] on link "⏎ Edit" at bounding box center [167, 75] width 94 height 21
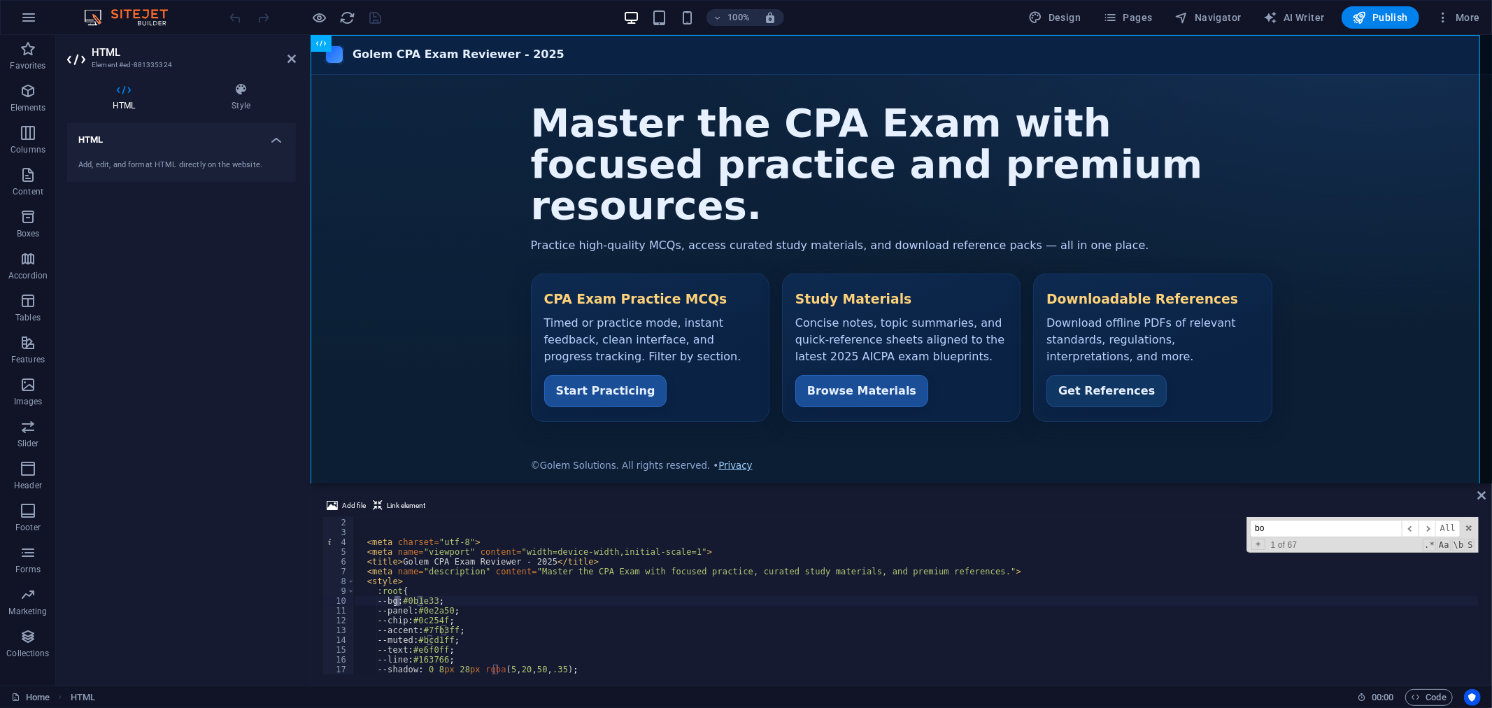
scroll to position [117, 0]
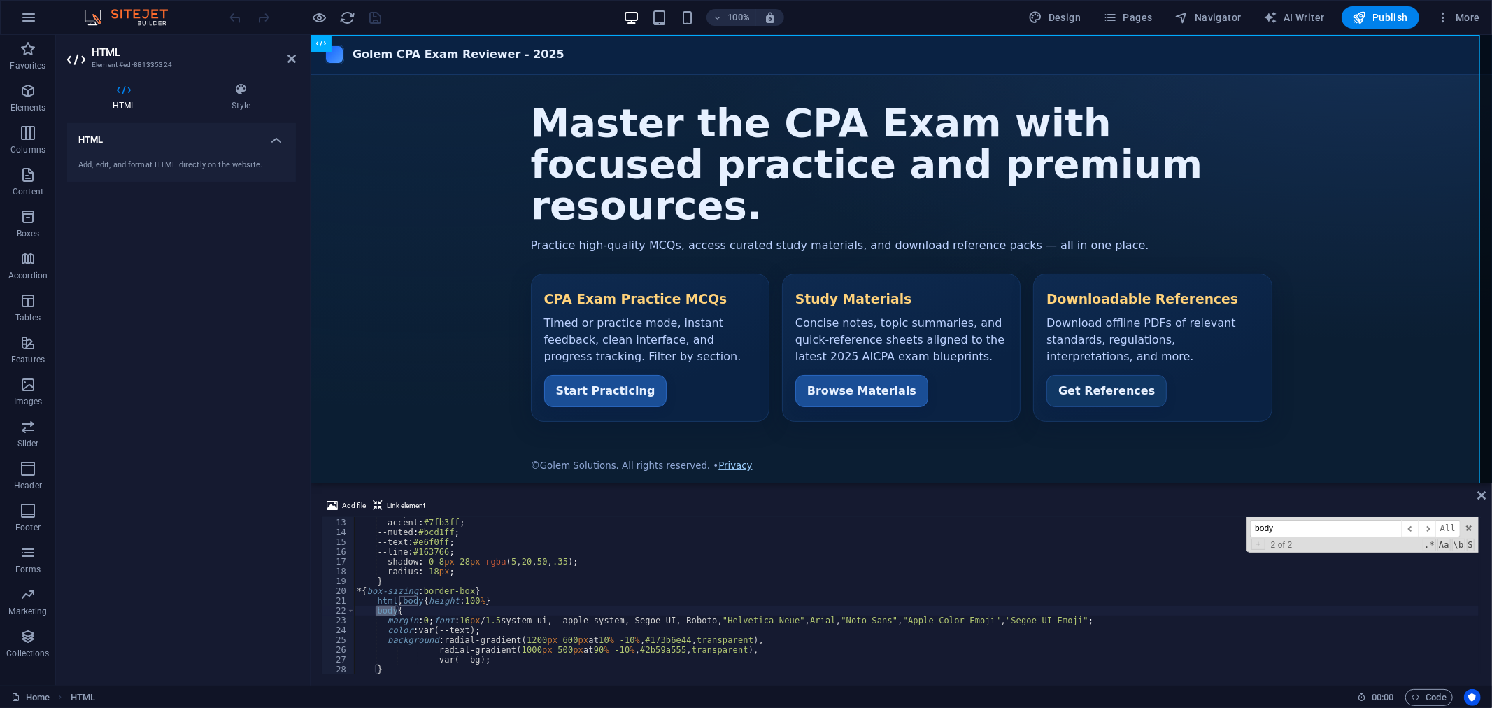
type input "body"
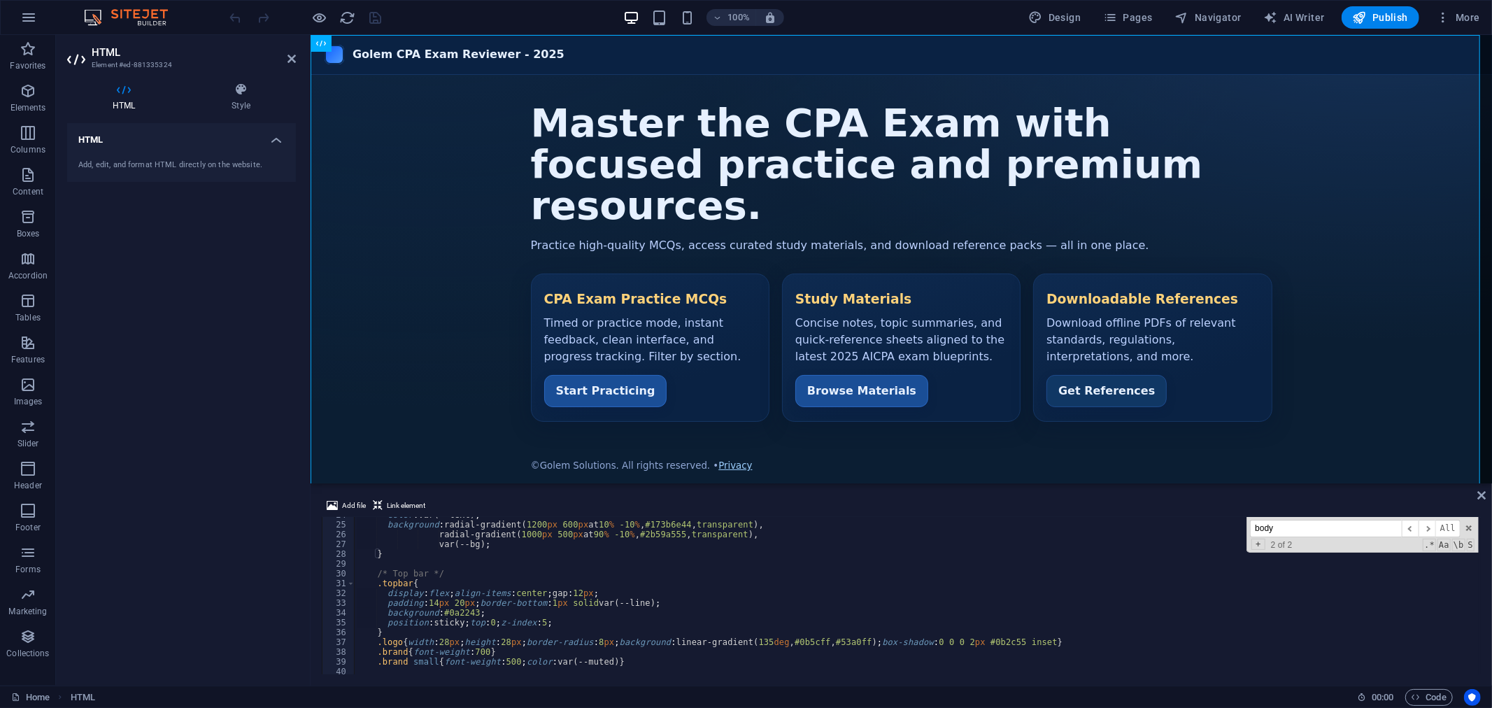
scroll to position [278, 0]
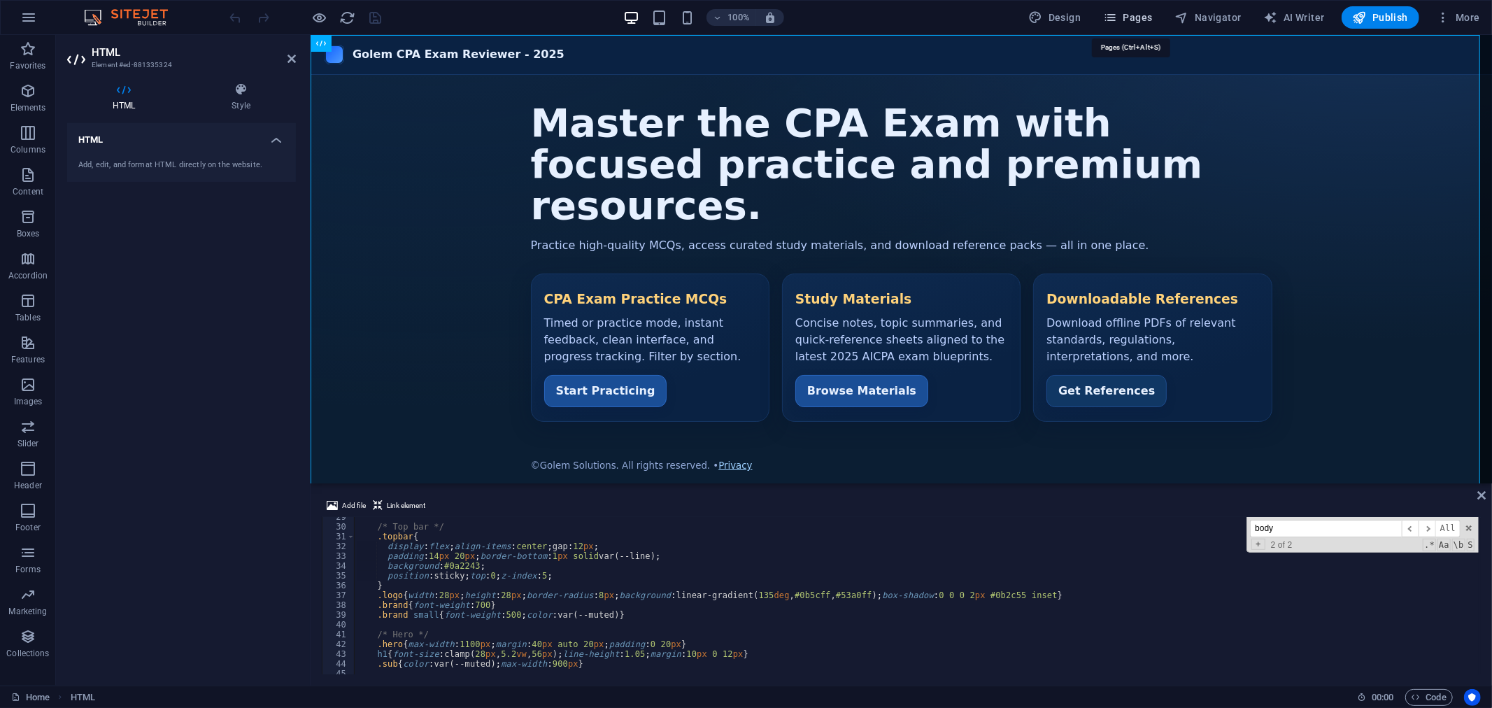
click at [1129, 10] on span "Pages" at bounding box center [1127, 17] width 49 height 14
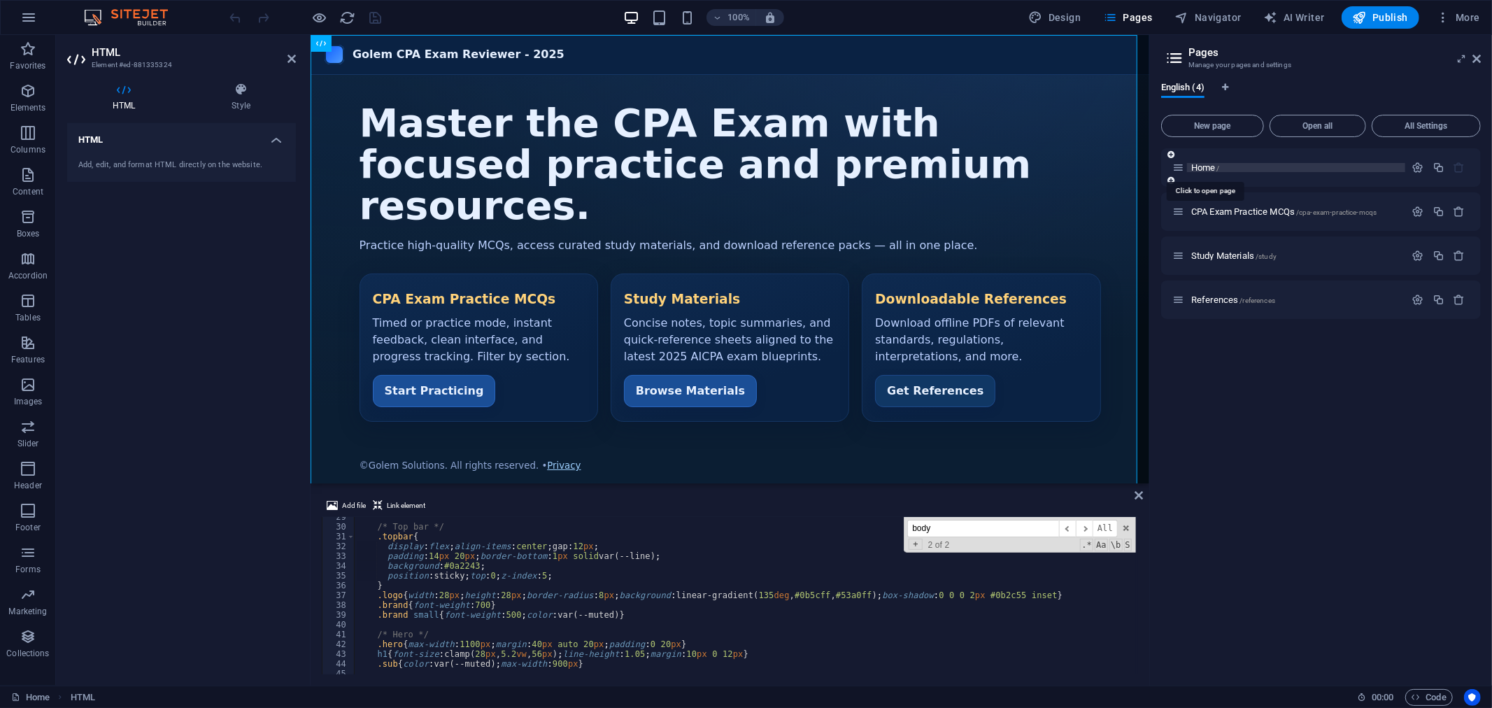
click at [1199, 169] on span "Home /" at bounding box center [1205, 167] width 29 height 10
click at [1208, 166] on span "Home /" at bounding box center [1205, 167] width 29 height 10
click at [1422, 166] on icon "button" at bounding box center [1418, 168] width 12 height 12
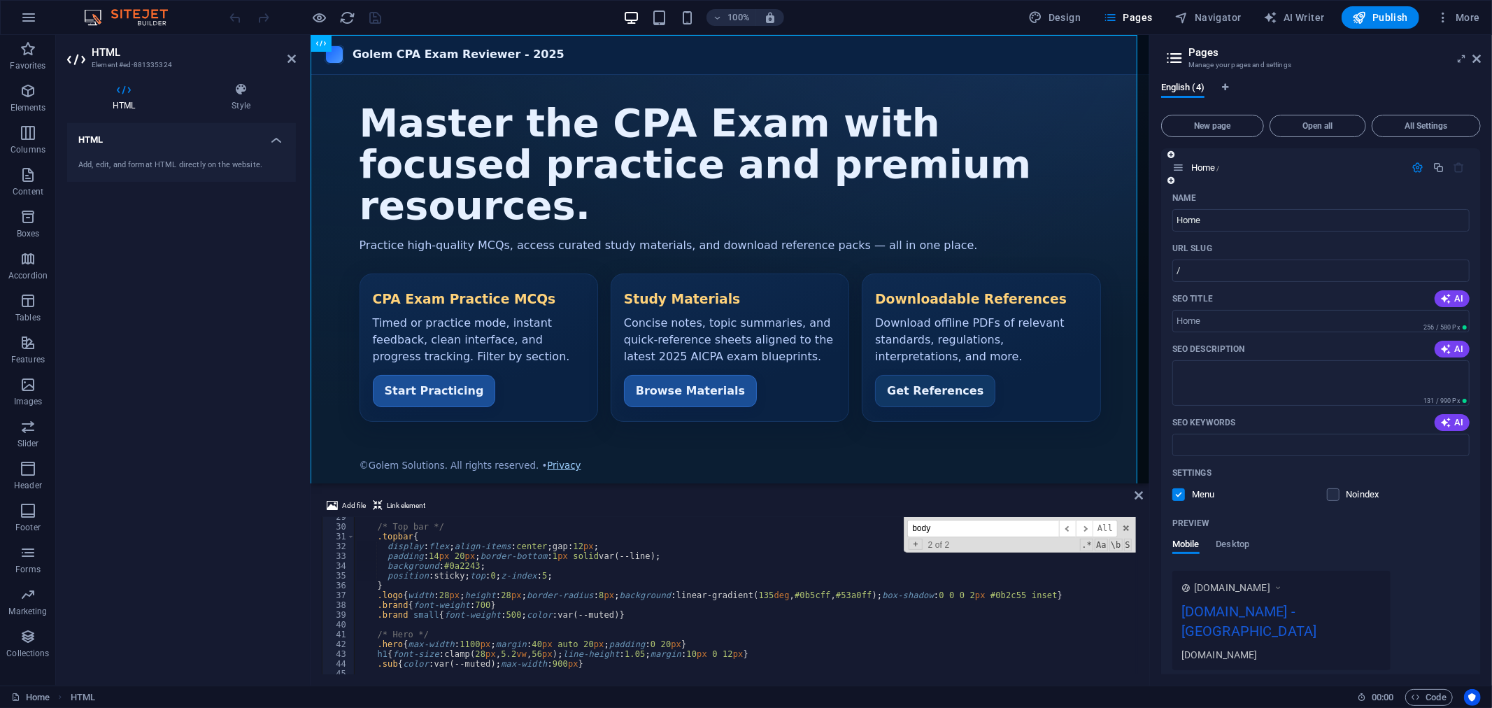
click at [1418, 166] on icon "button" at bounding box center [1418, 168] width 12 height 12
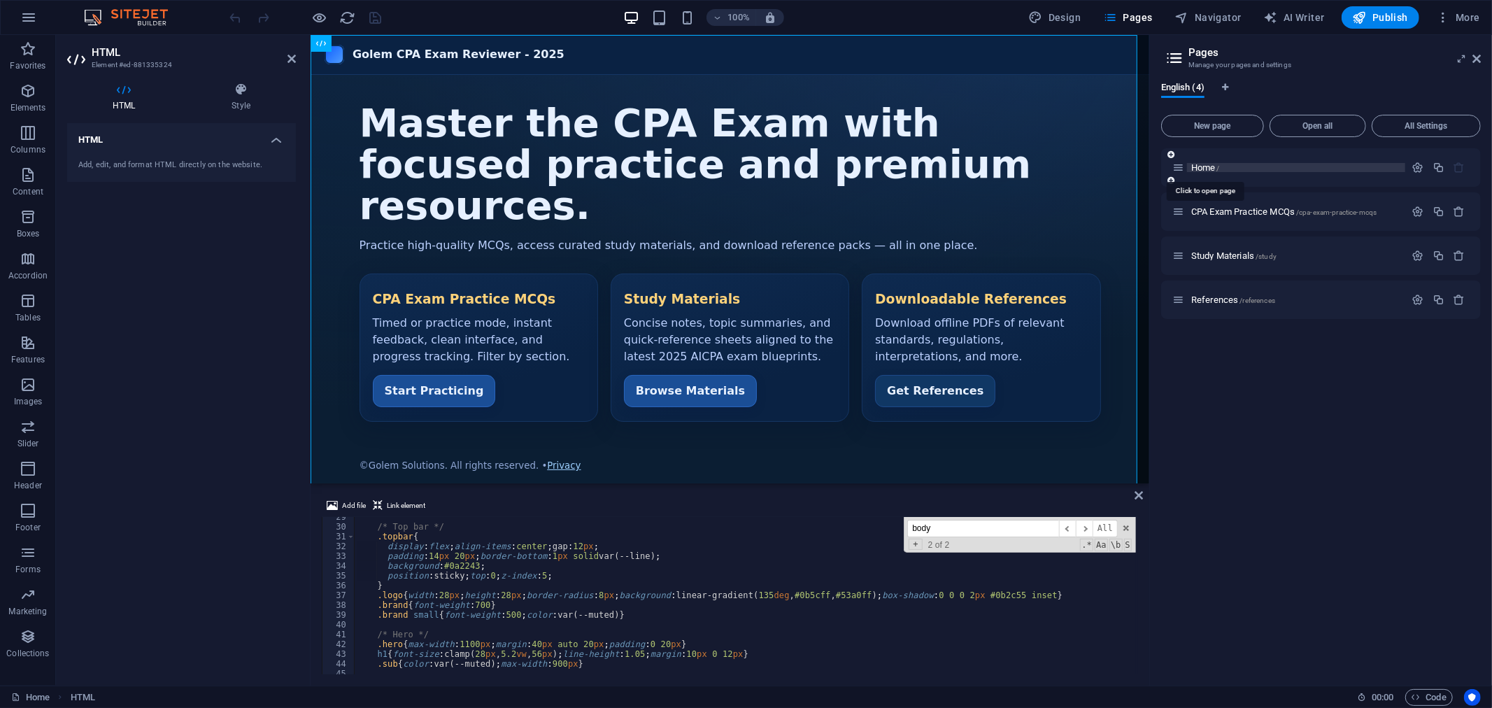
click at [1208, 168] on span "Home /" at bounding box center [1205, 167] width 29 height 10
click at [1425, 697] on span "Code" at bounding box center [1428, 697] width 35 height 17
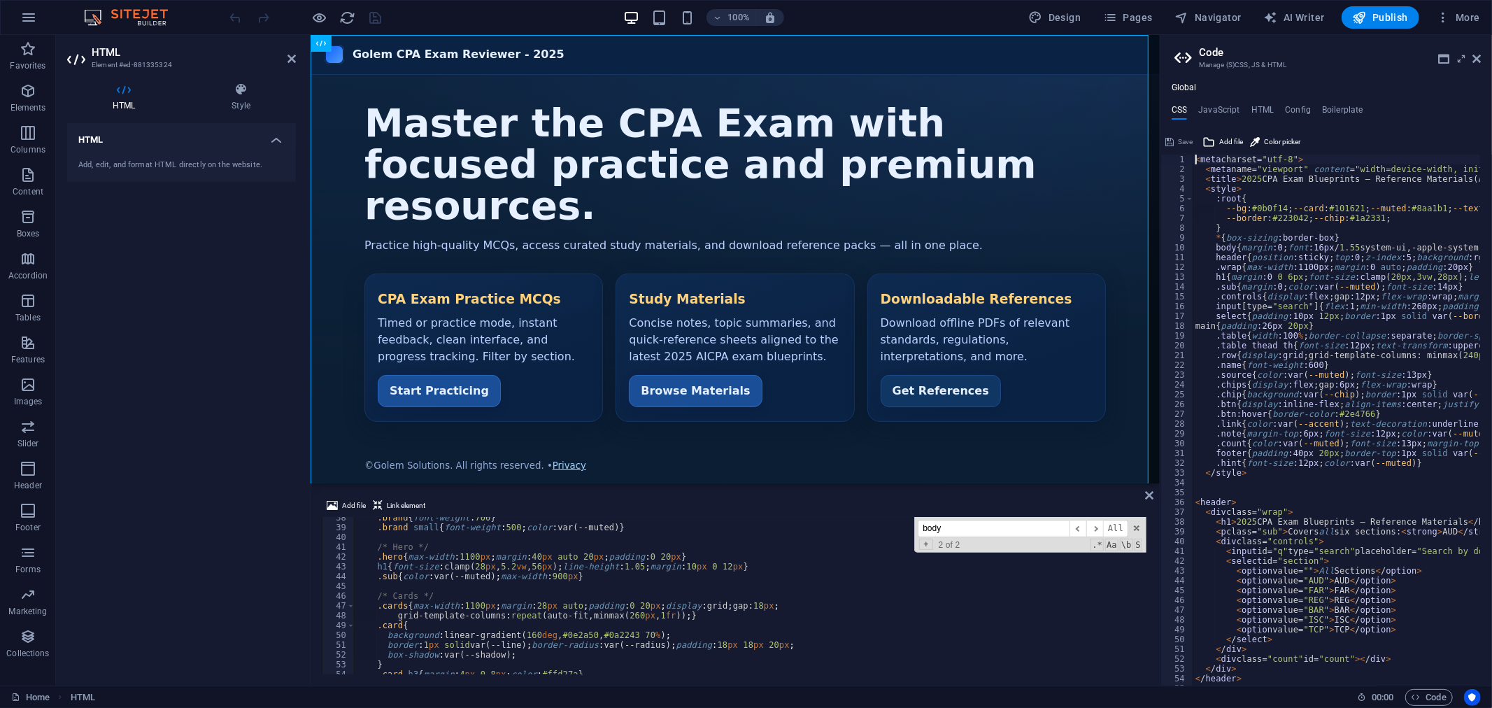
scroll to position [0, 0]
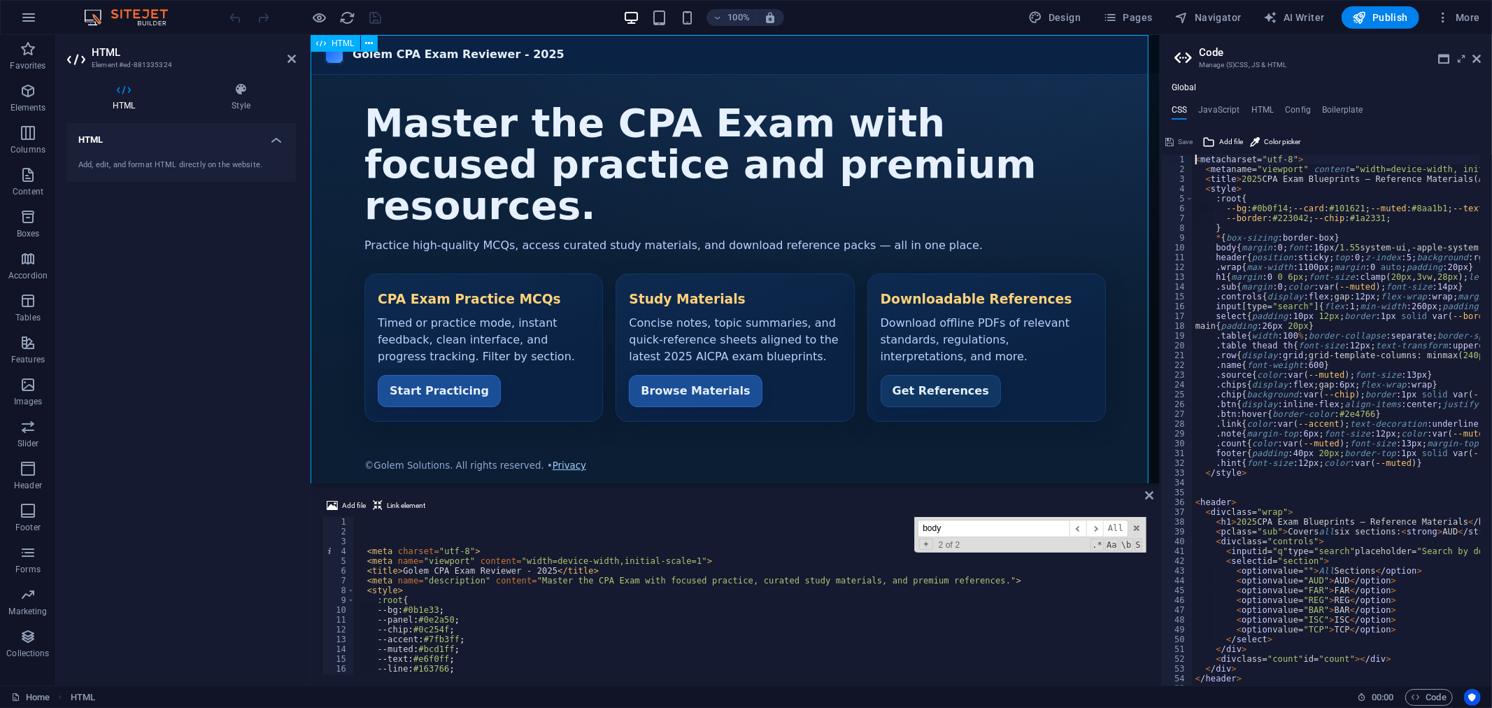
drag, startPoint x: 1469, startPoint y: 286, endPoint x: 857, endPoint y: 252, distance: 612.9
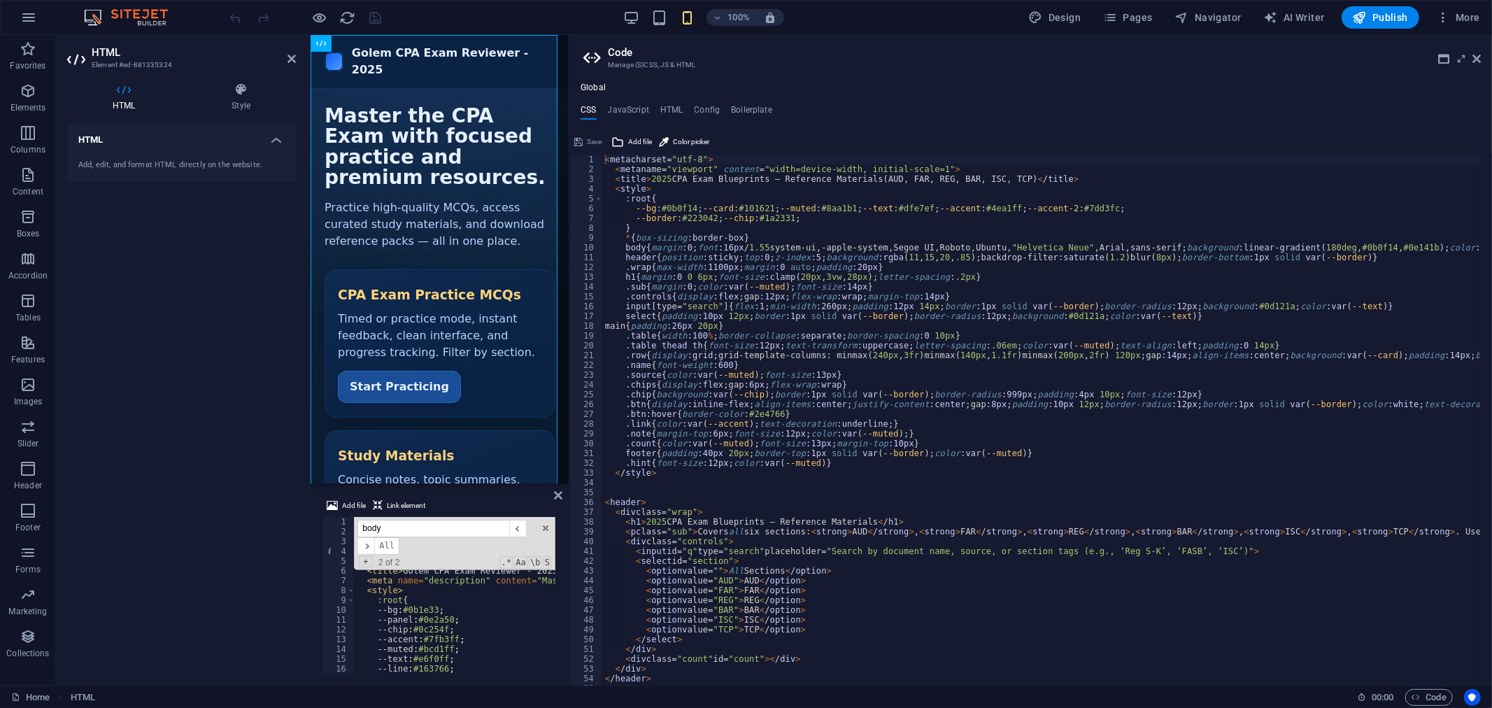
drag, startPoint x: 1159, startPoint y: 254, endPoint x: 255, endPoint y: 263, distance: 905.0
click at [565, 297] on div "HTML" at bounding box center [439, 259] width 258 height 448
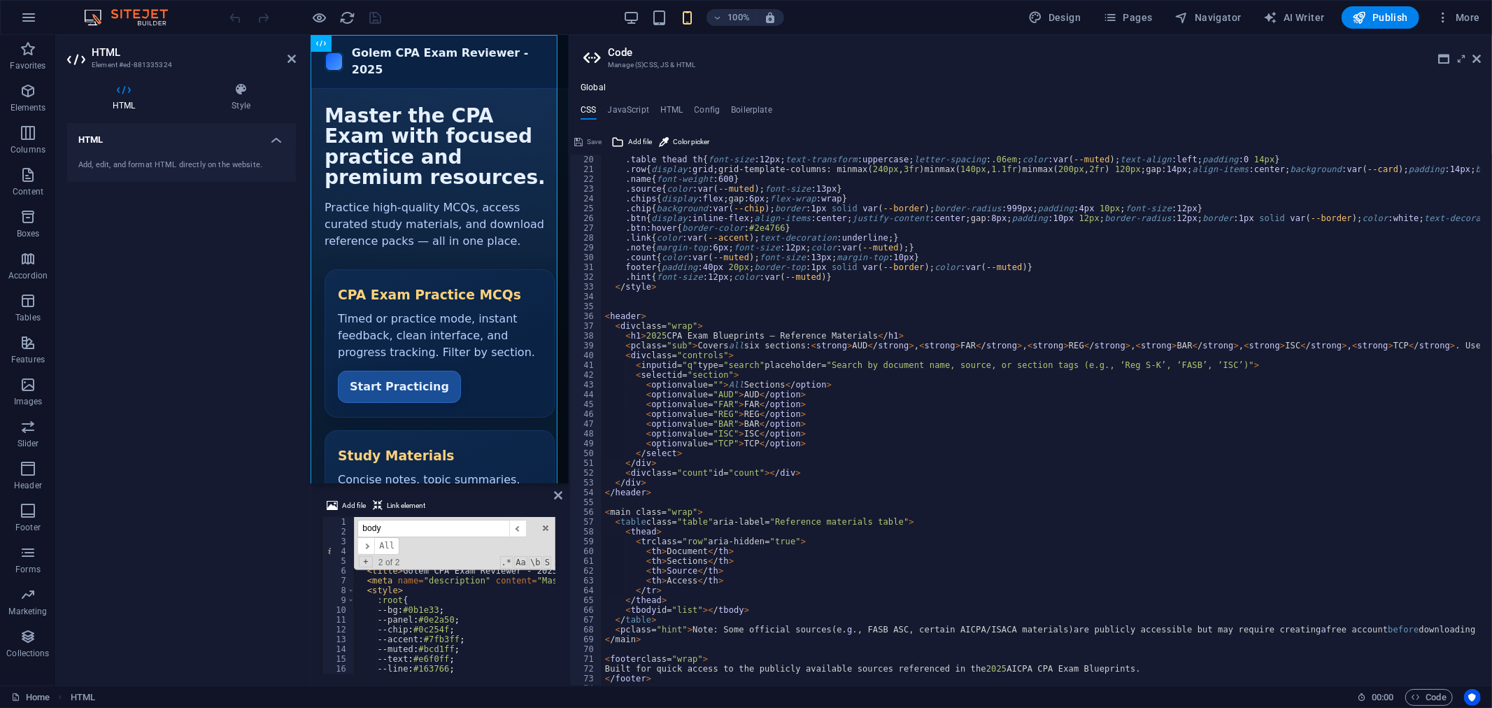
scroll to position [232, 0]
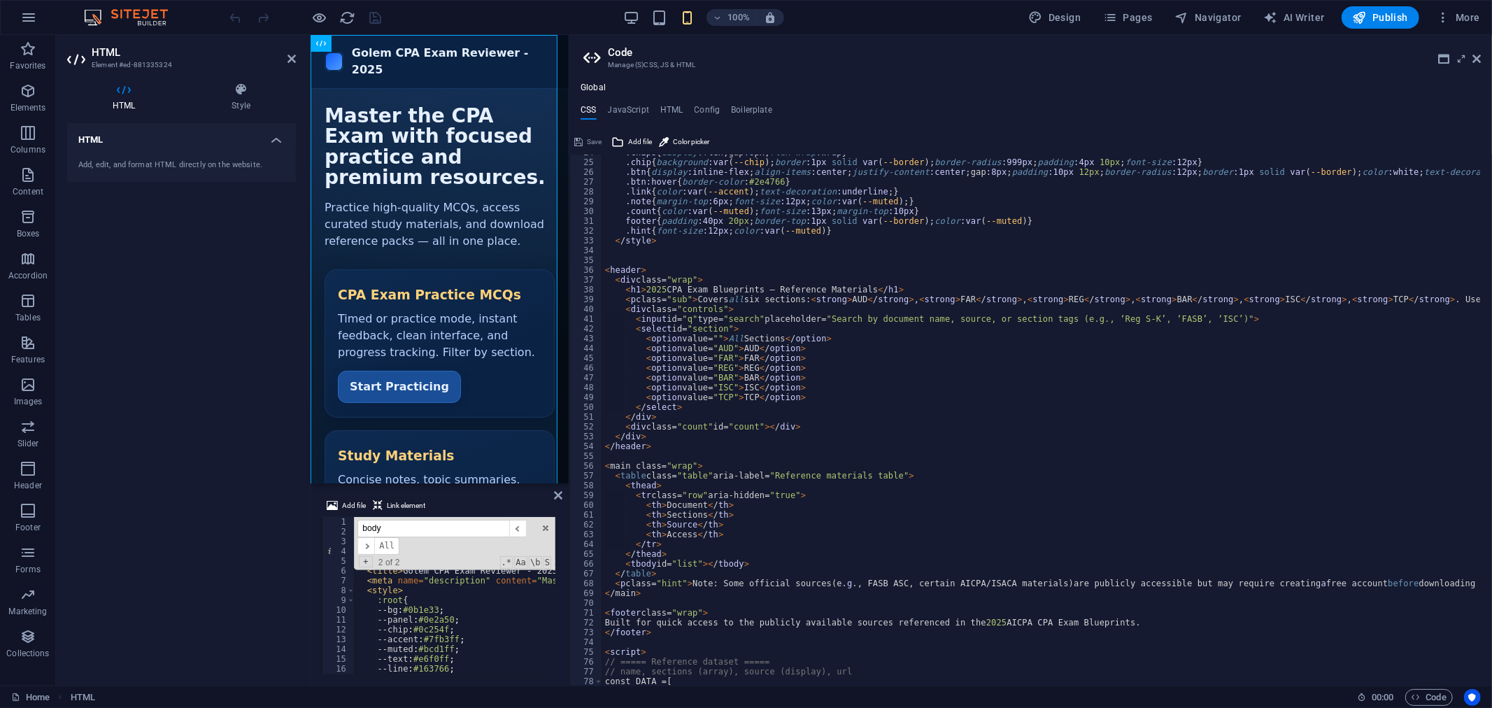
type textarea "<header>"
click at [673, 269] on div ".chips { display :flex ;gap :6px ; flex-wrap :wrap } .chip { background :var ( …" at bounding box center [1367, 417] width 1531 height 539
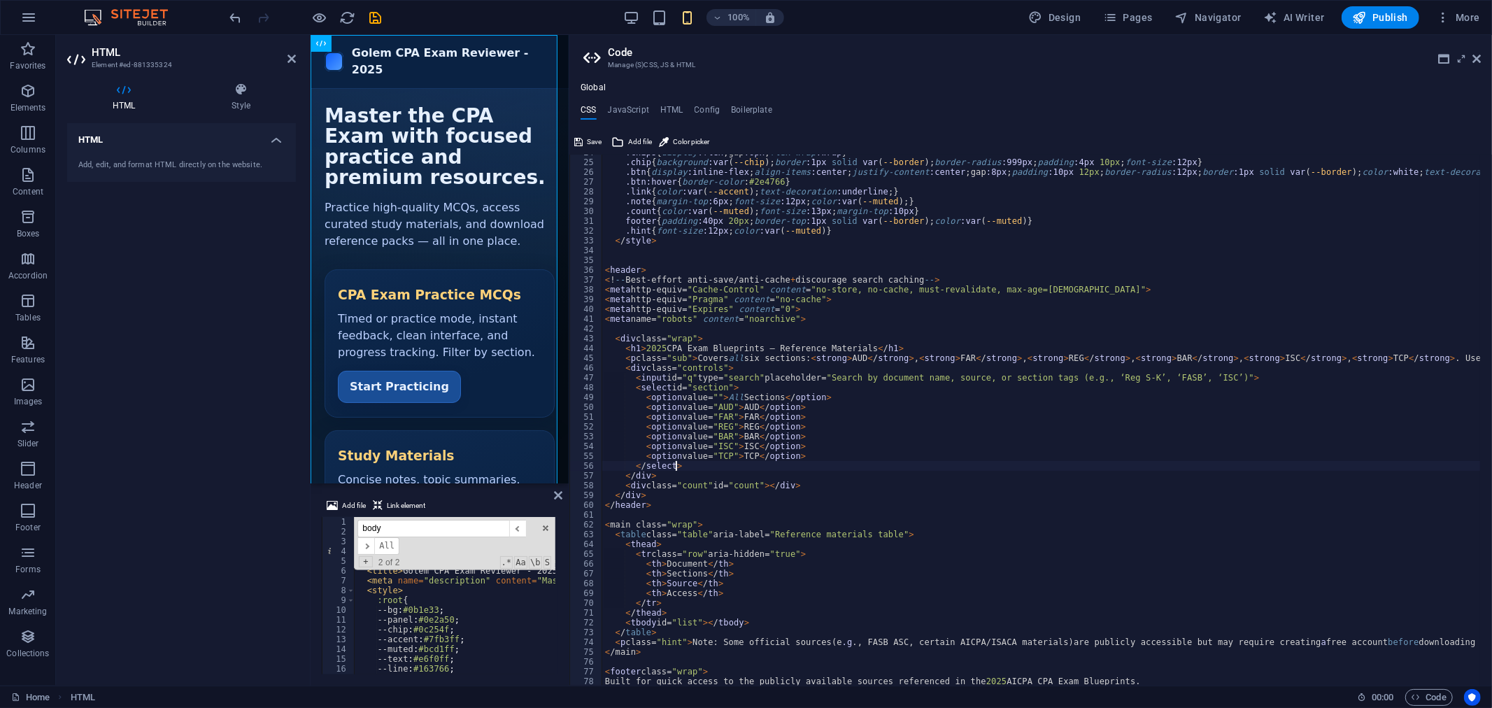
click at [918, 466] on div ".chips { display :flex ;gap :6px ; flex-wrap :wrap } .chip { background :var ( …" at bounding box center [1367, 417] width 1531 height 539
type textarea "</select>"
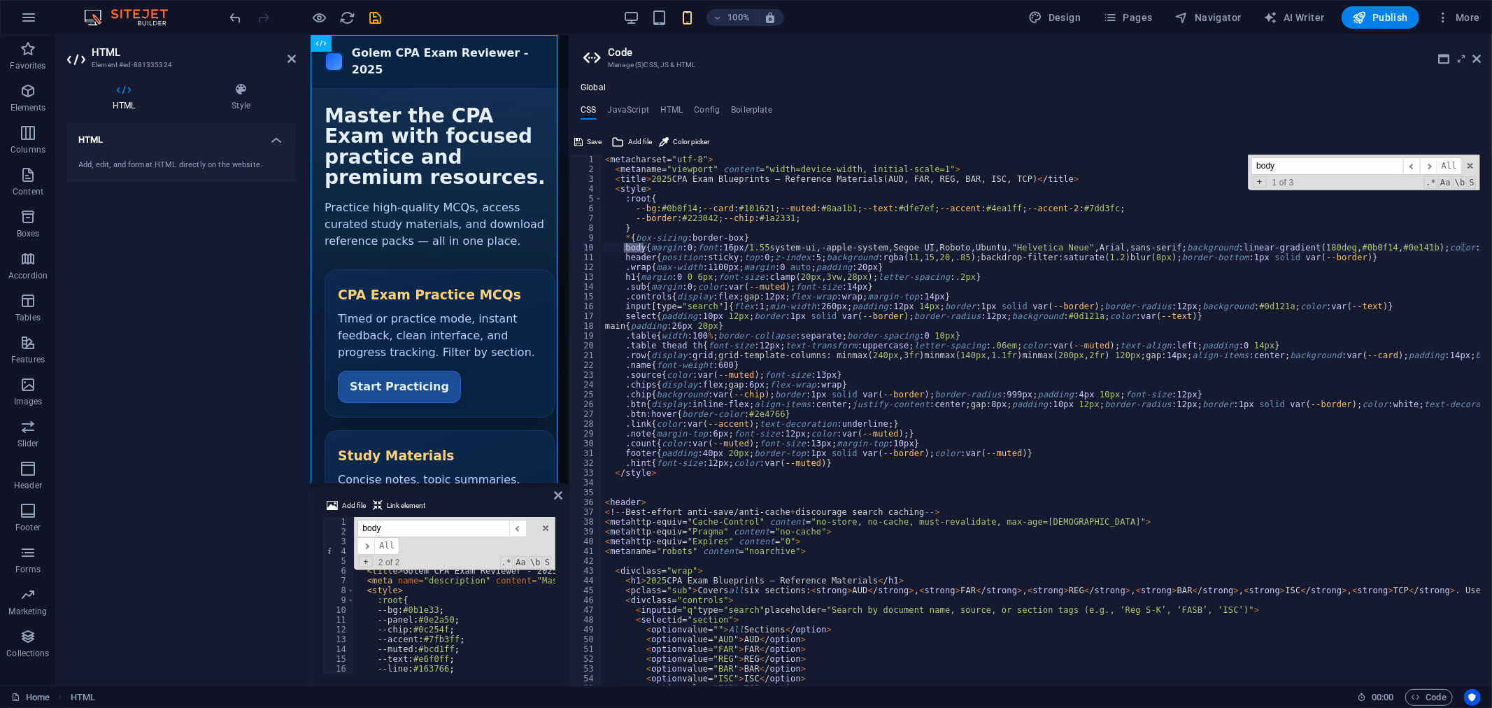
scroll to position [445, 0]
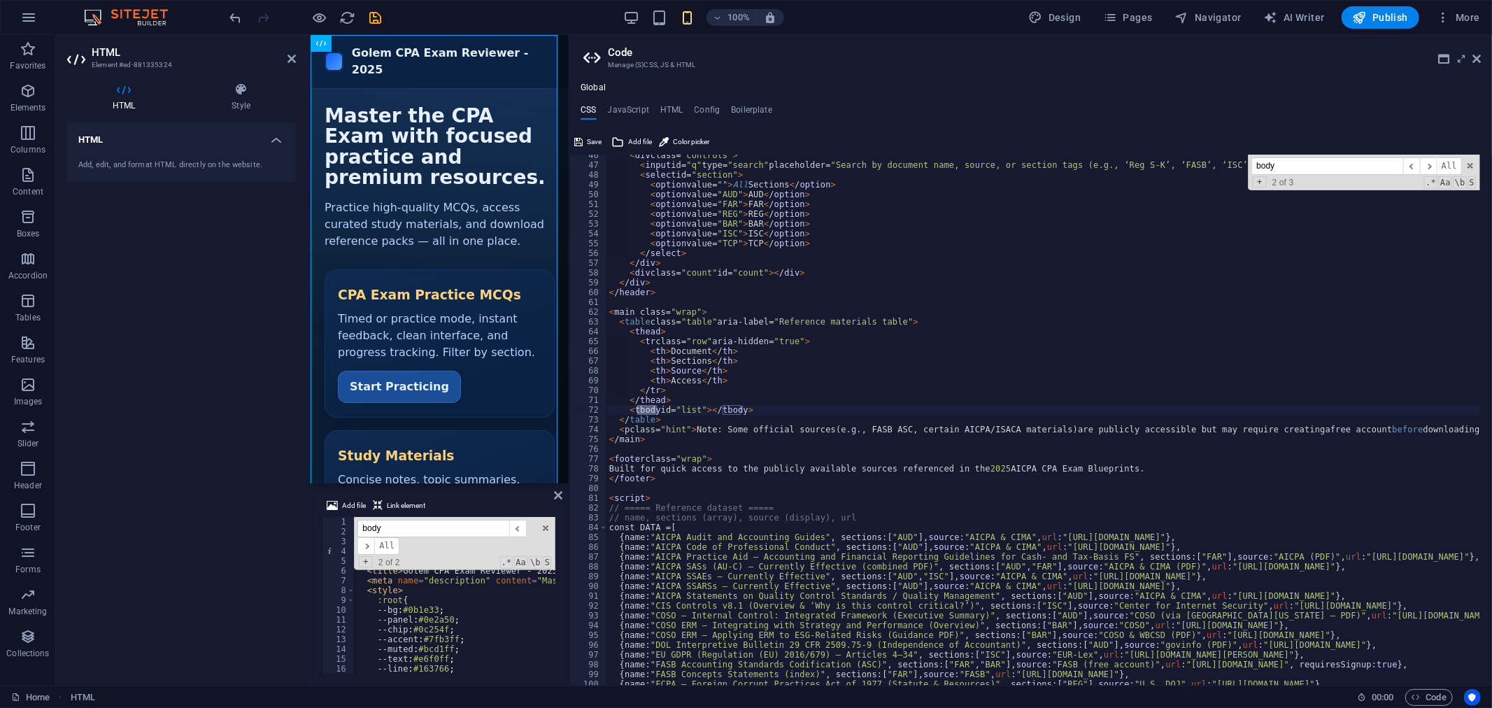
type input "body"
type textarea "</thead>"
click at [690, 399] on div "< div class= "controls" > < input id= "q" type= "search" placeholder= "Search b…" at bounding box center [1371, 419] width 1531 height 539
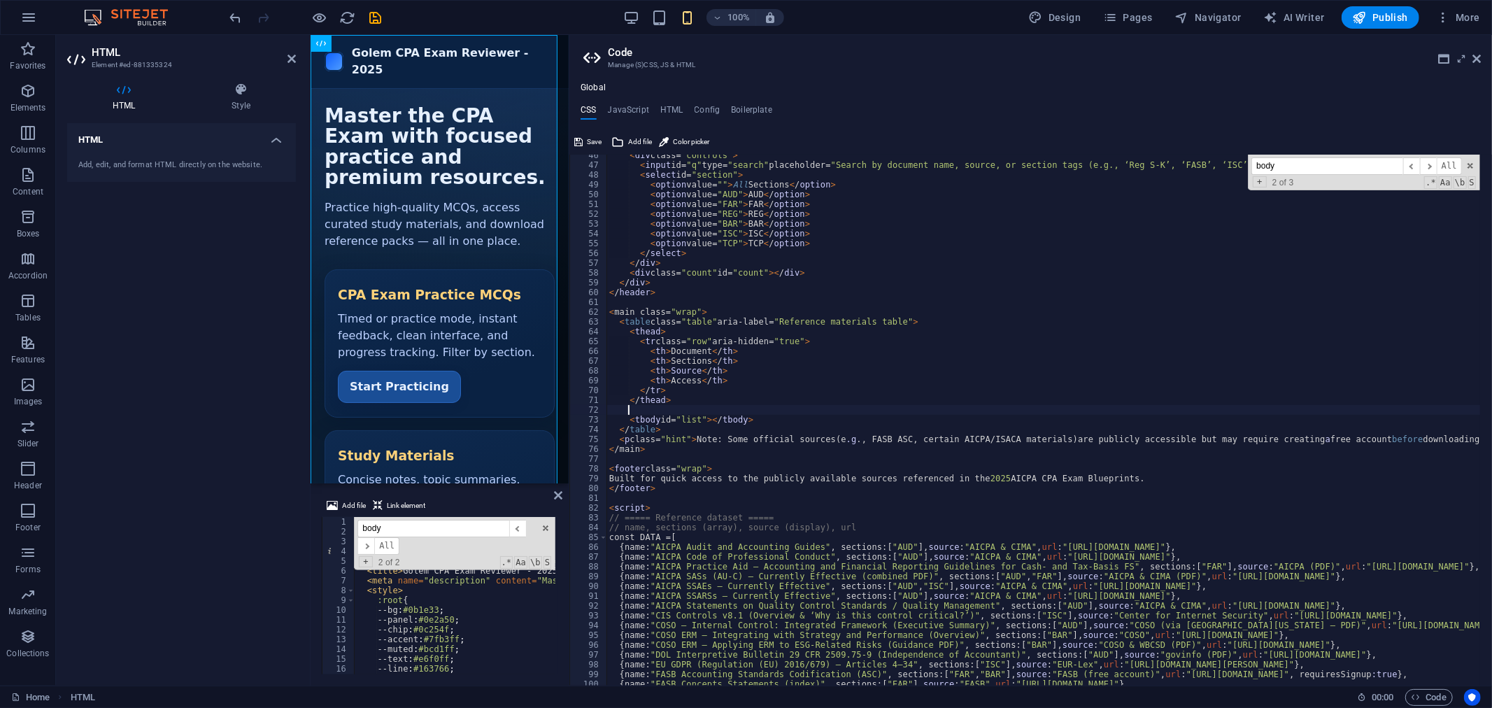
scroll to position [0, 1]
type textarea "</thead>"
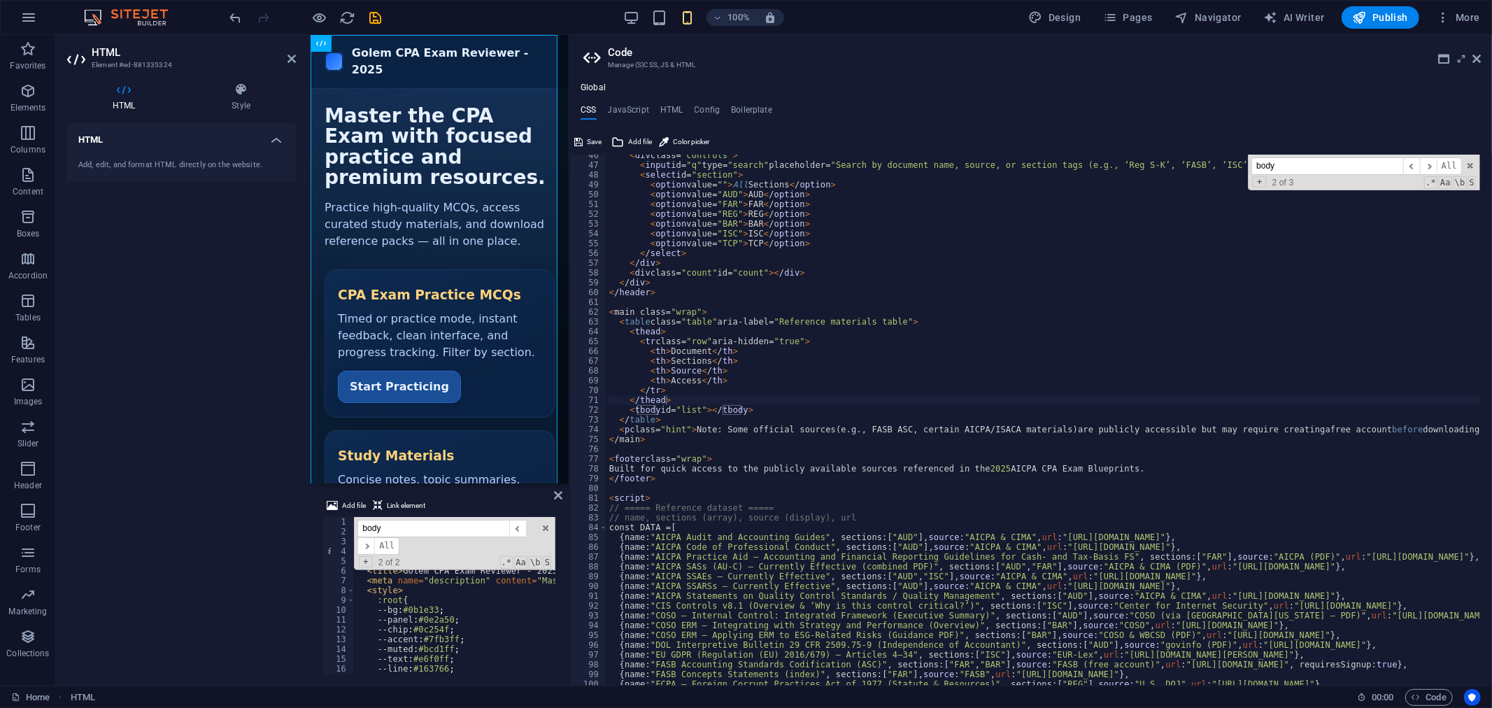
click at [1341, 166] on input "body" at bounding box center [1327, 165] width 152 height 17
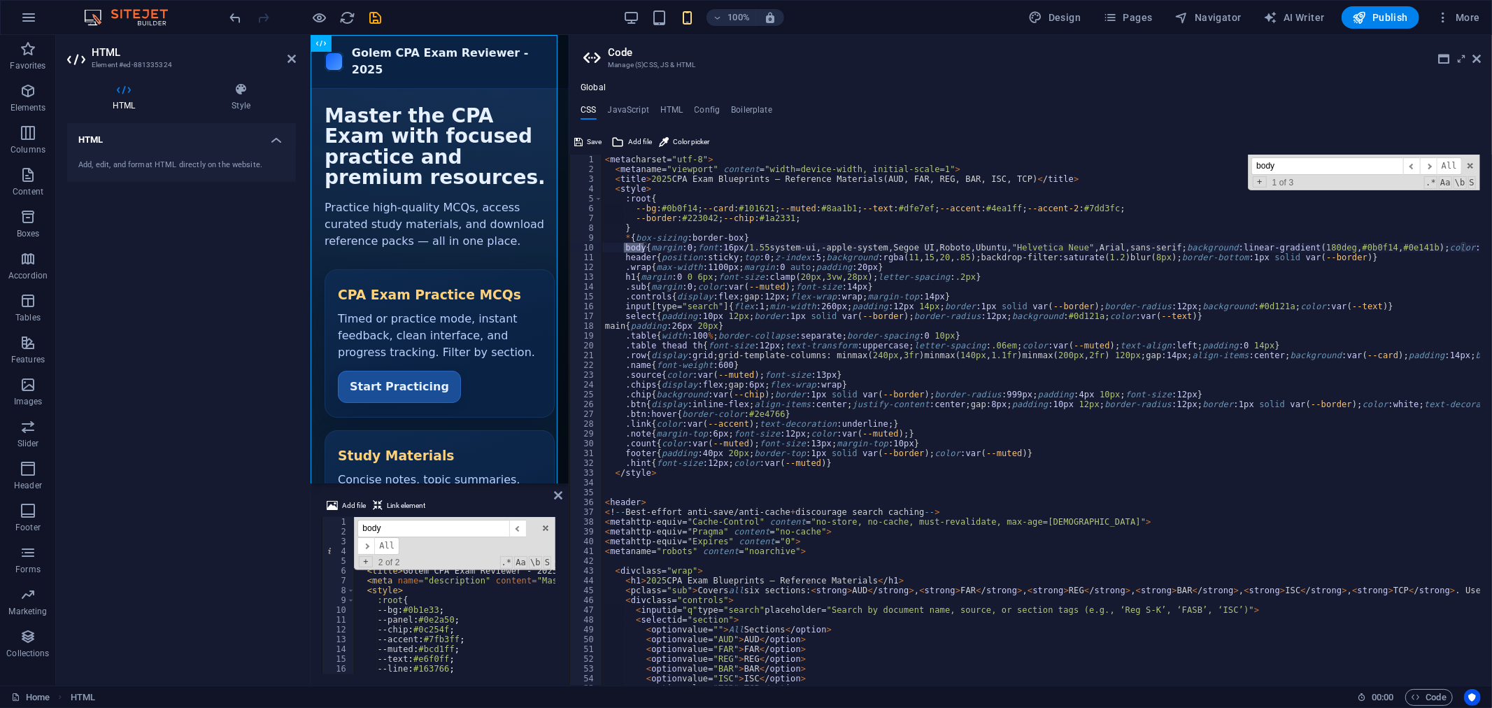
scroll to position [445, 0]
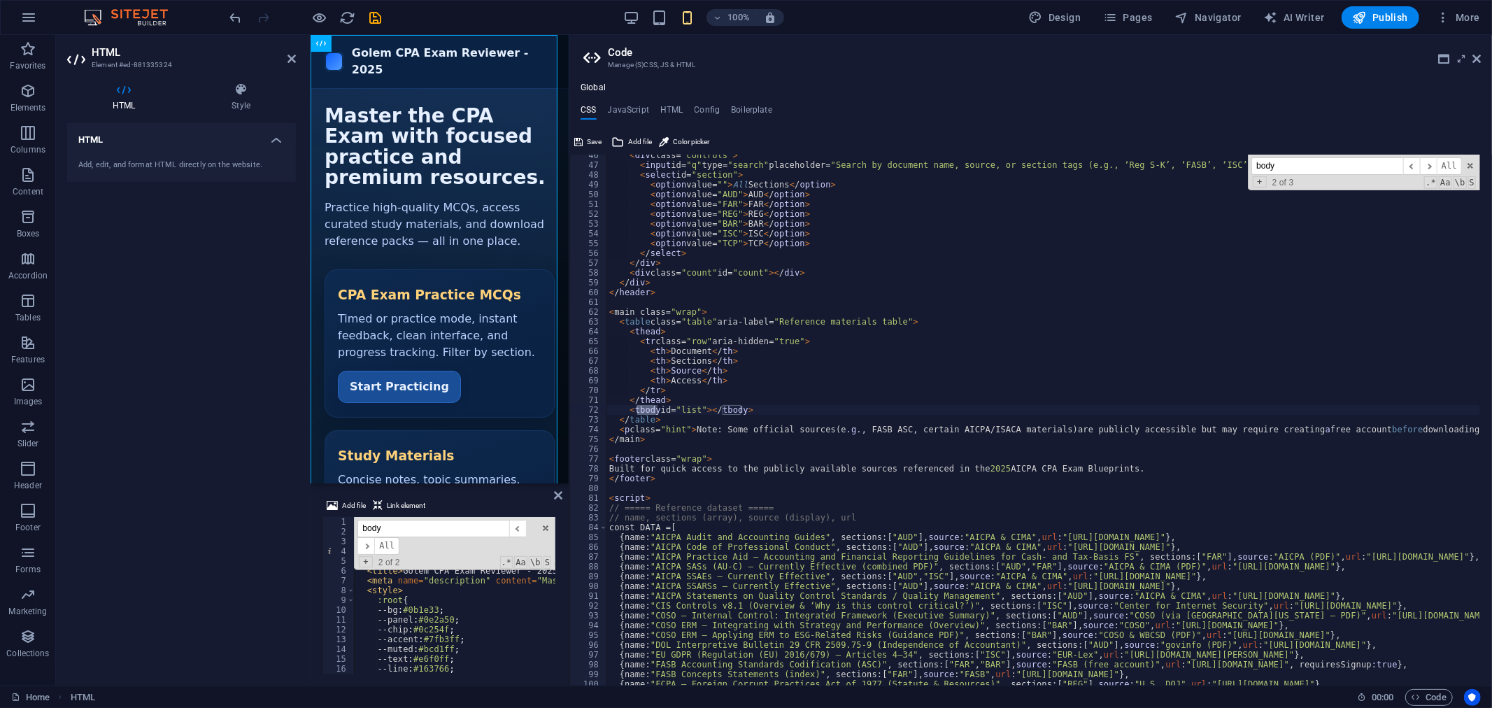
click at [703, 399] on div "< div class= "controls" > < input id= "q" type= "search" placeholder= "Search b…" at bounding box center [1371, 419] width 1531 height 539
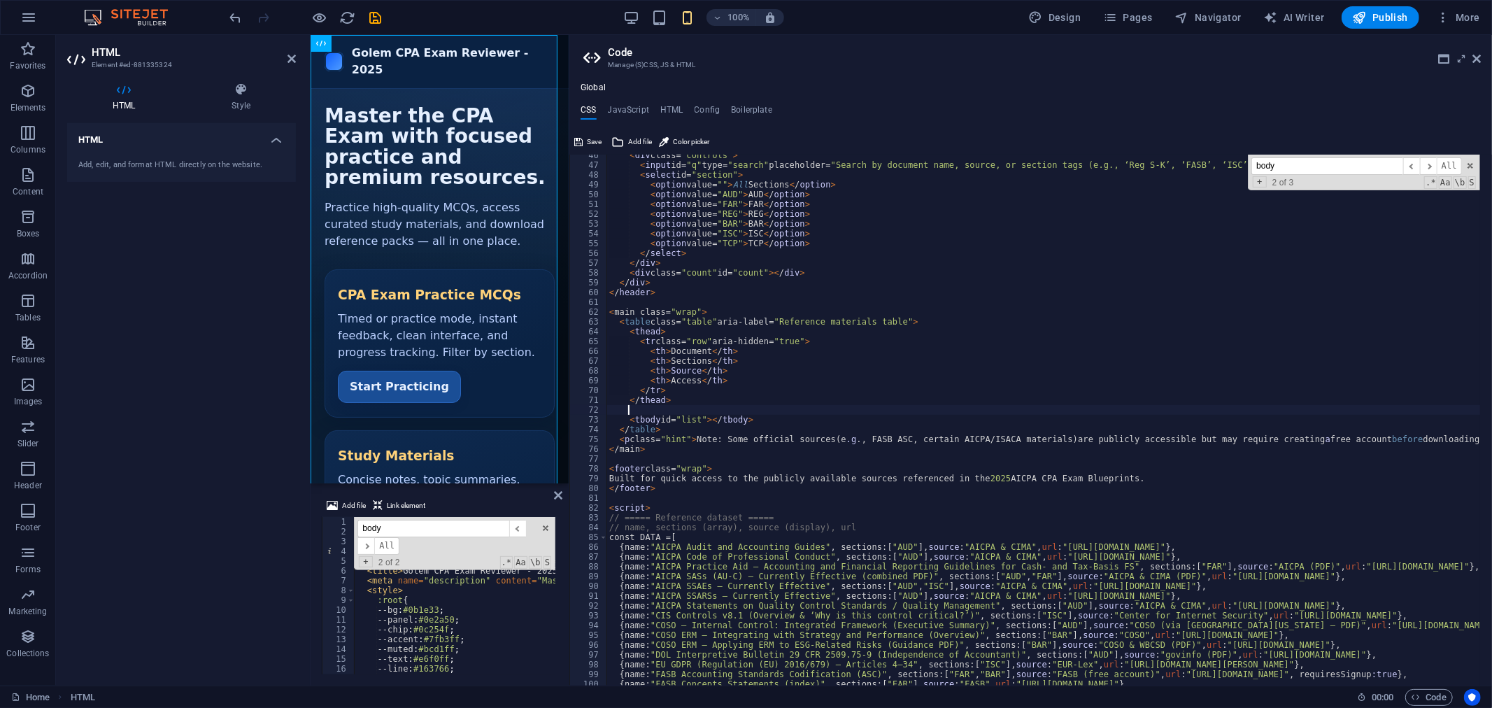
paste textarea
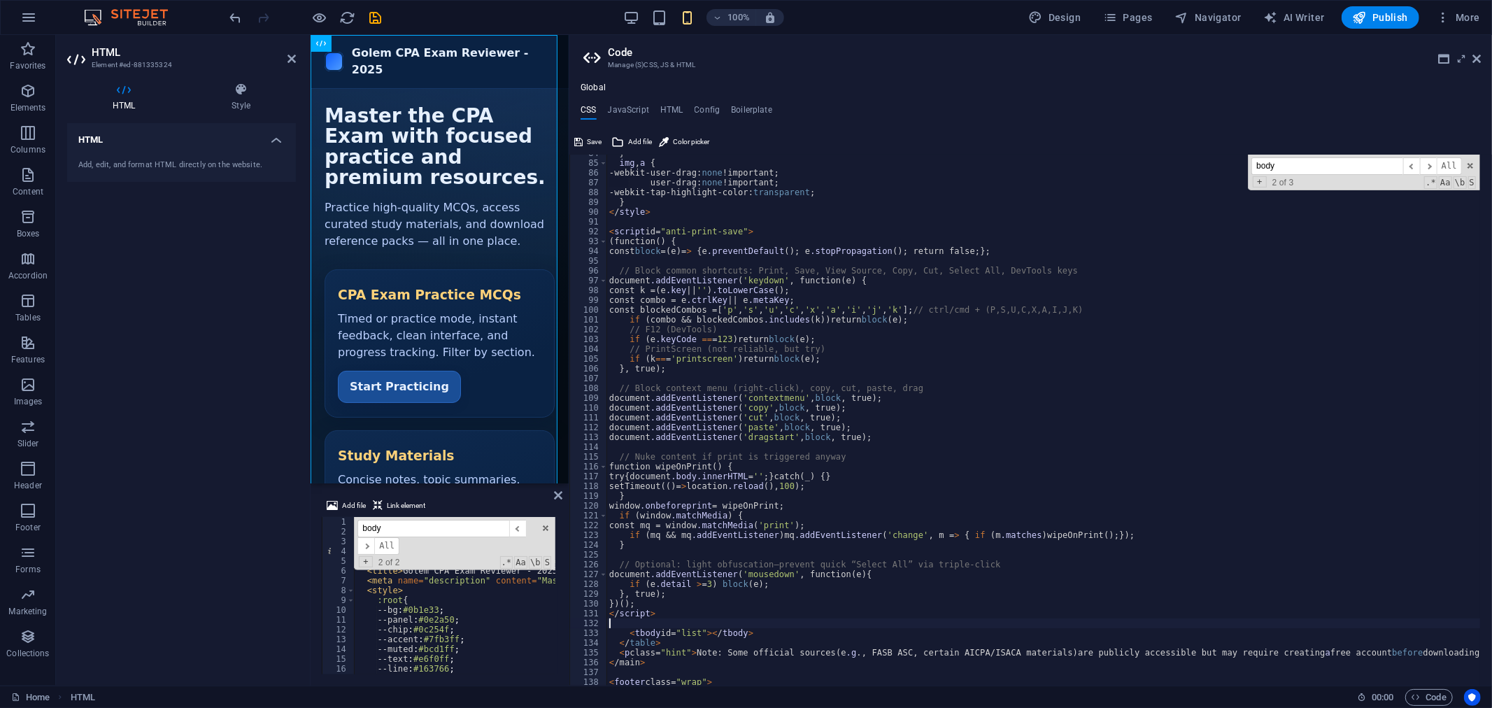
scroll to position [865, 0]
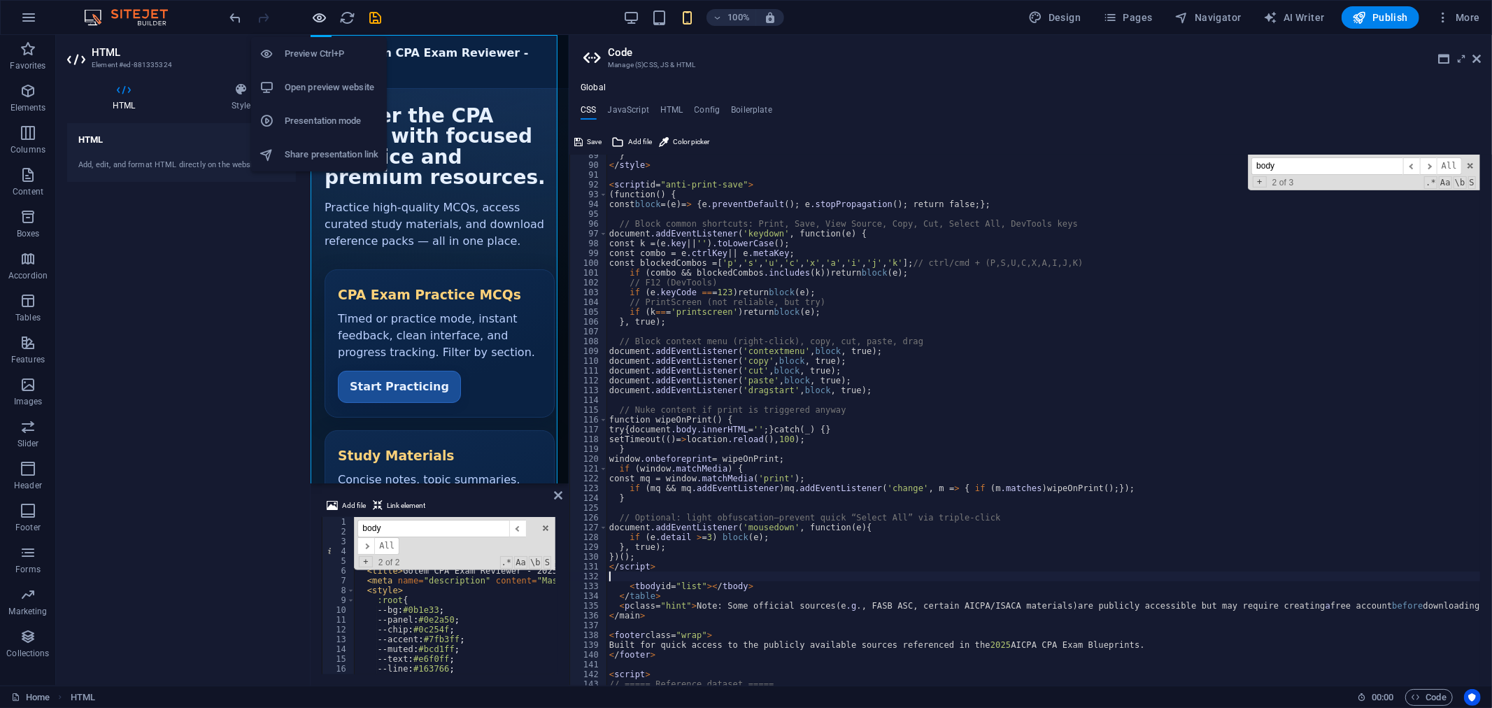
click at [320, 15] on icon "button" at bounding box center [320, 18] width 16 height 16
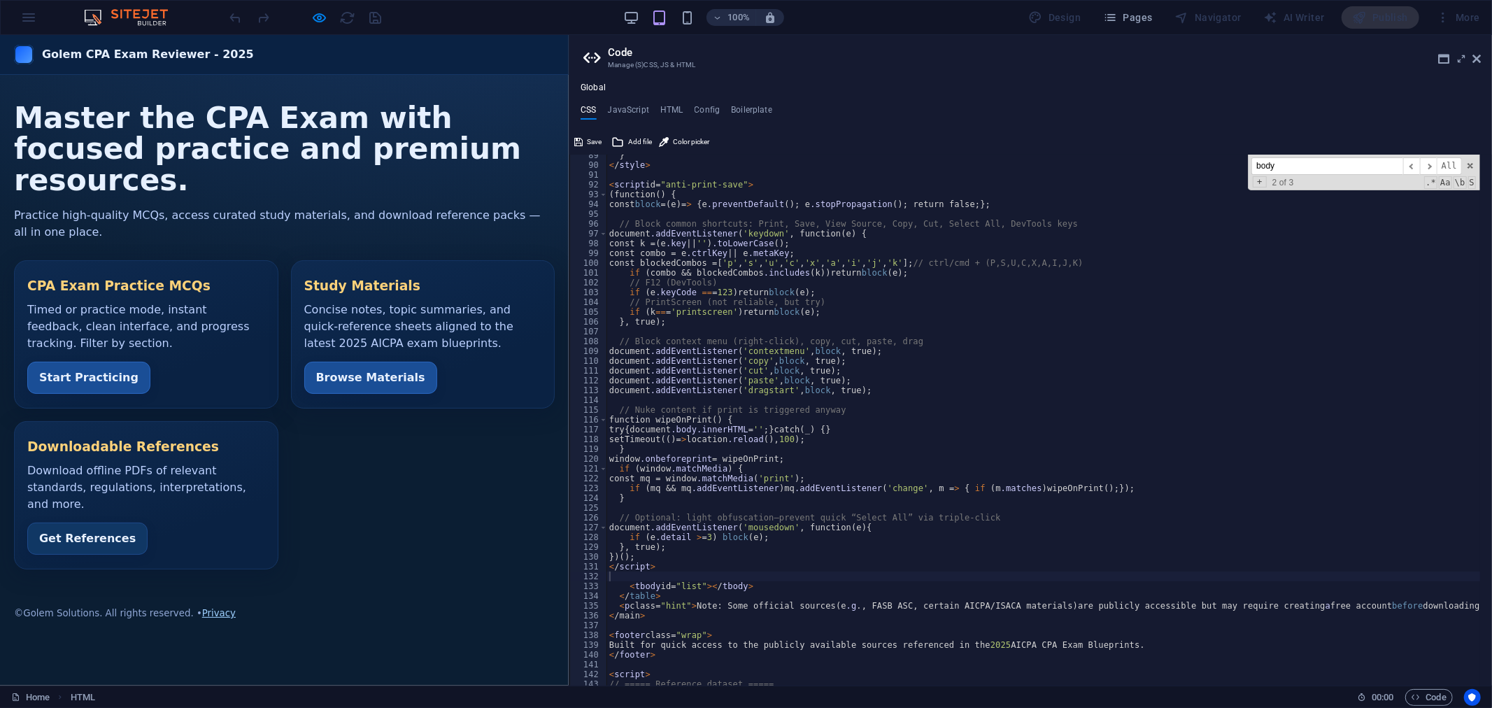
click at [410, 22] on div "100% Design Pages Navigator AI Writer Publish More" at bounding box center [856, 17] width 1258 height 22
click at [411, 14] on div "100% Design Pages Navigator AI Writer Publish More" at bounding box center [856, 17] width 1258 height 22
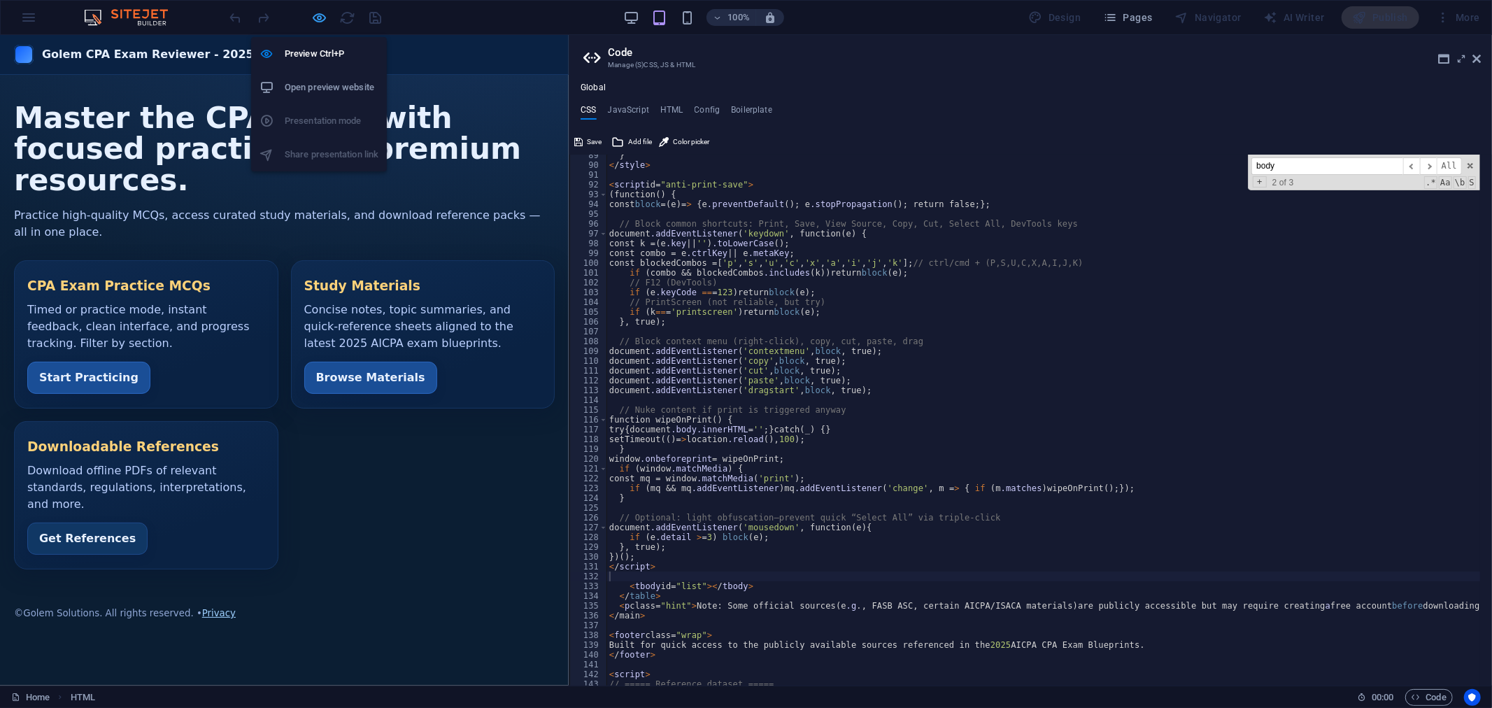
click at [324, 13] on icon "button" at bounding box center [320, 18] width 16 height 16
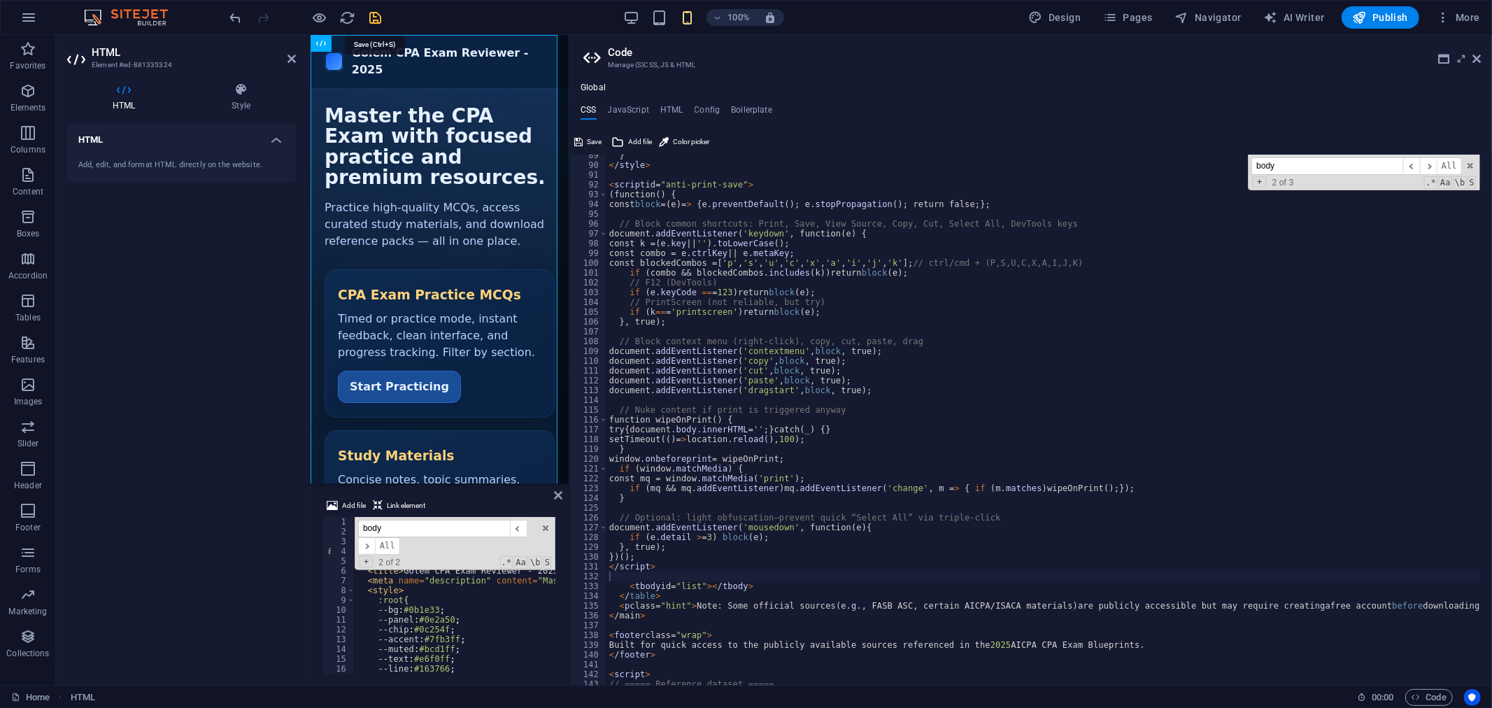
click at [376, 17] on icon "save" at bounding box center [376, 18] width 16 height 16
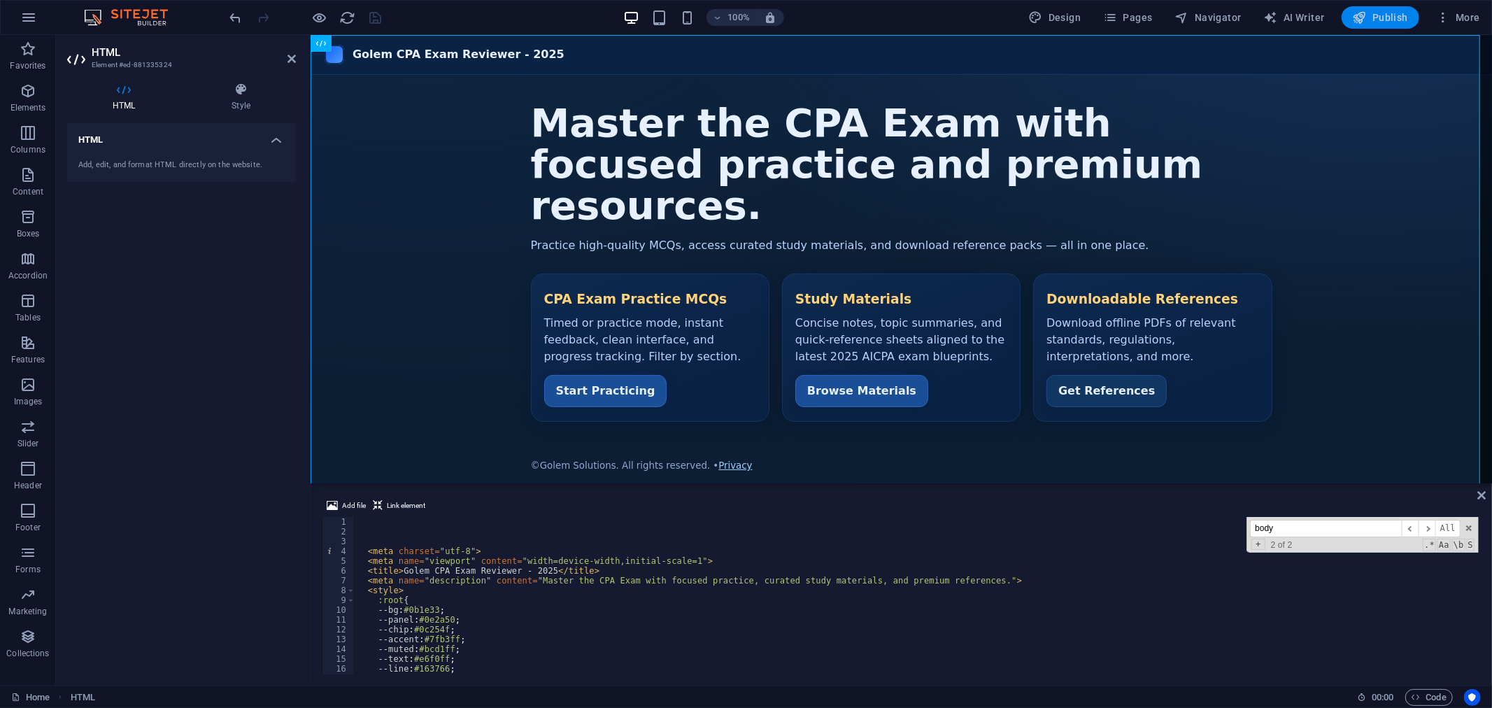
click at [1383, 11] on span "Publish" at bounding box center [1379, 17] width 55 height 14
